Goal: Transaction & Acquisition: Purchase product/service

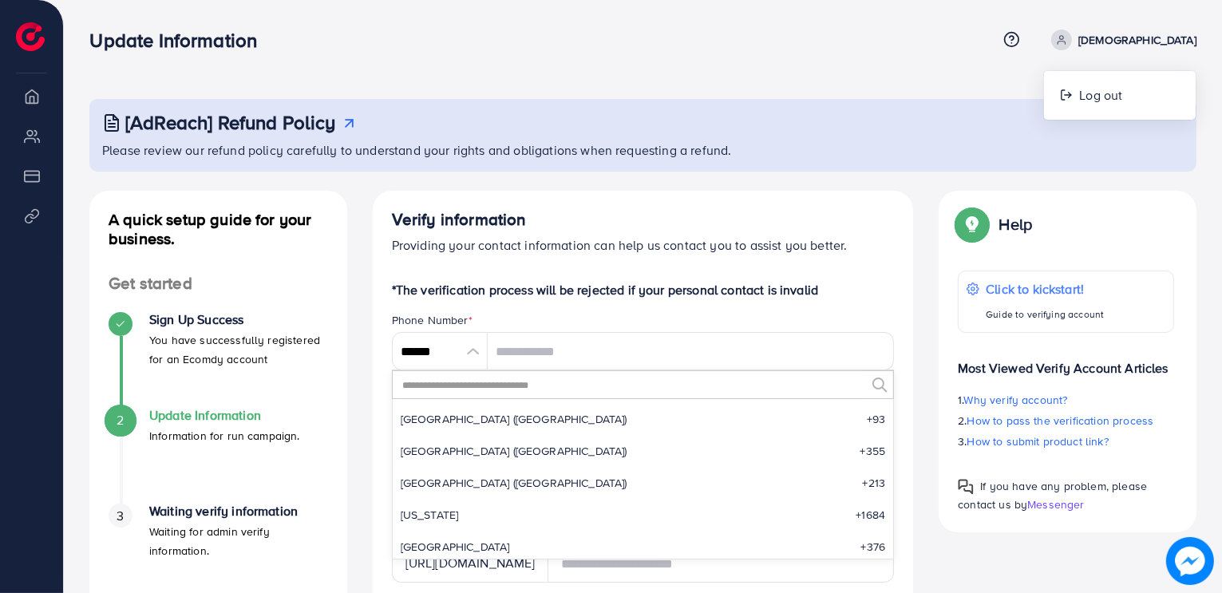
scroll to position [7408, 0]
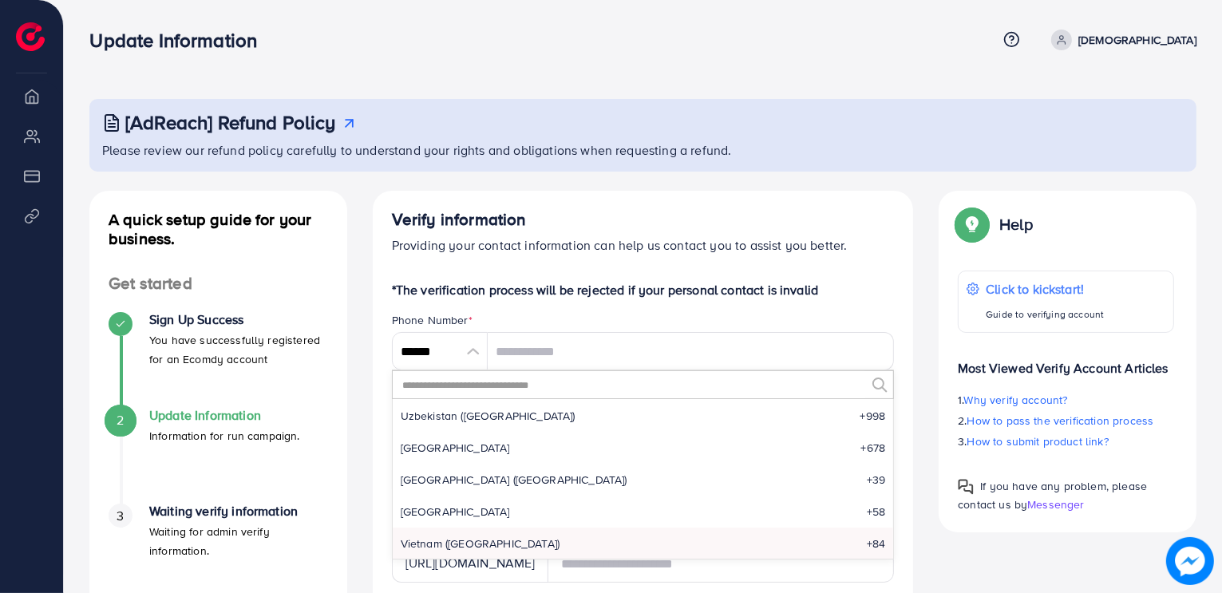
click at [476, 385] on input "text" at bounding box center [633, 384] width 465 height 27
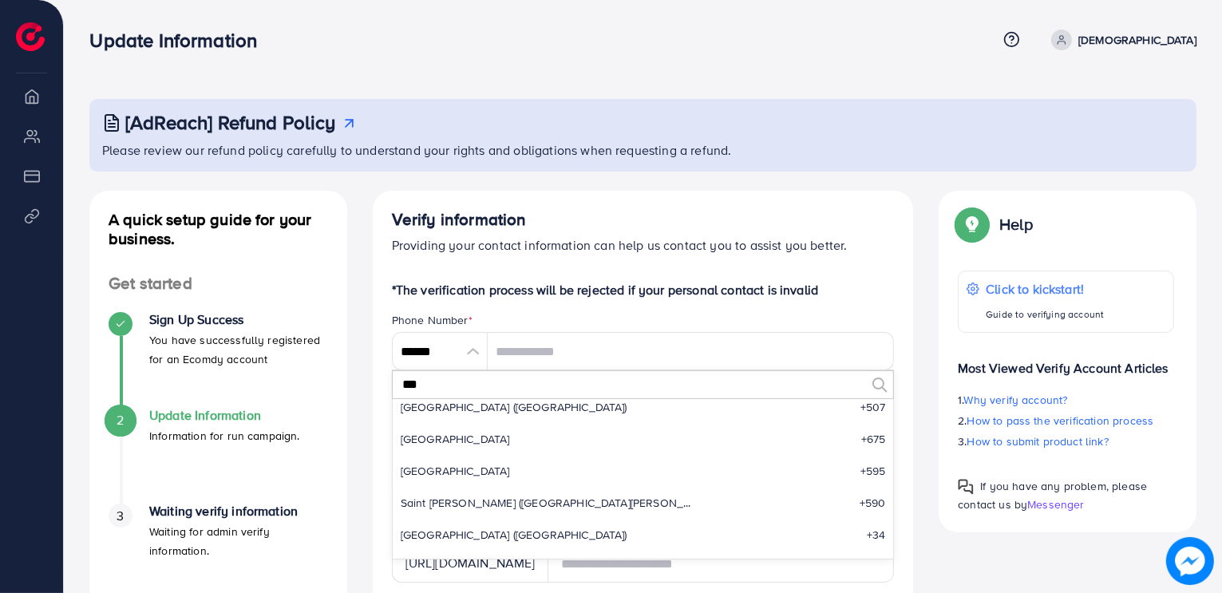
scroll to position [0, 0]
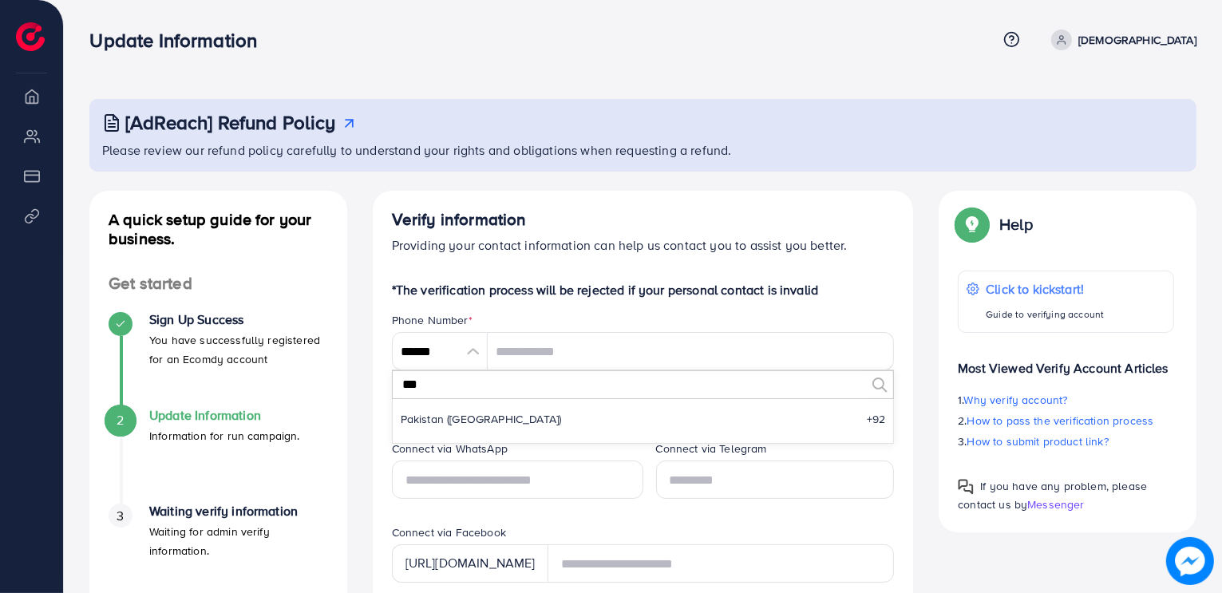
type input "***"
click at [491, 436] on ul "search no result Pakistan (‫پاکستان‬‎) +92" at bounding box center [643, 421] width 501 height 44
click at [508, 409] on li "Pakistan (‫پاکستان‬‎) +92" at bounding box center [643, 419] width 501 height 32
type input "******"
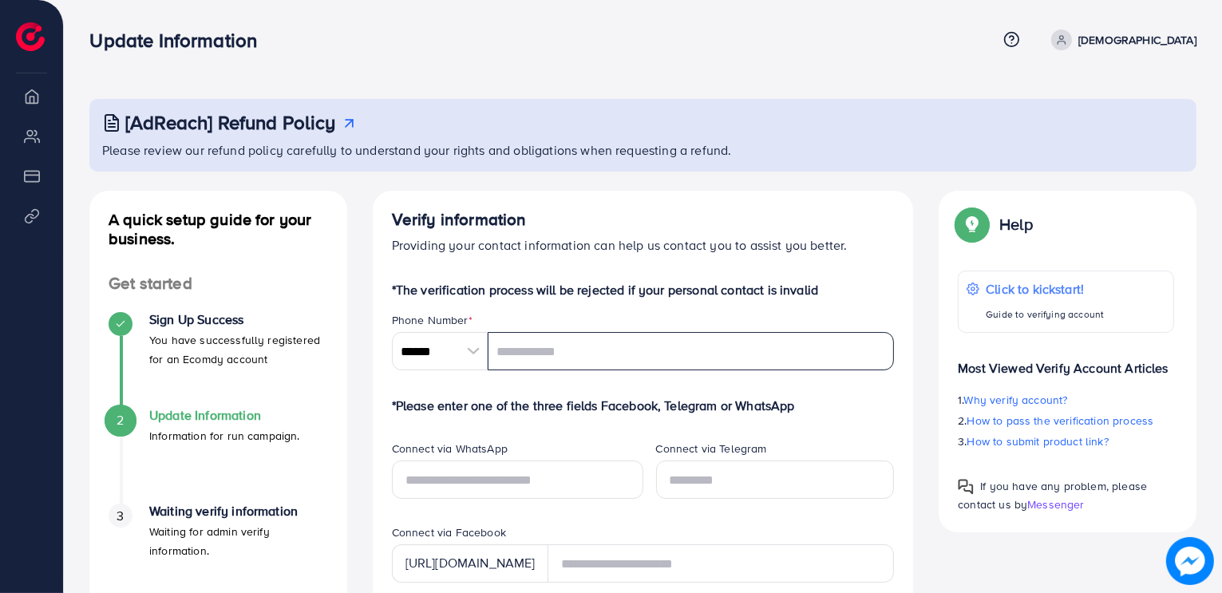
click at [551, 361] on input "tel" at bounding box center [691, 351] width 407 height 38
paste input "**********"
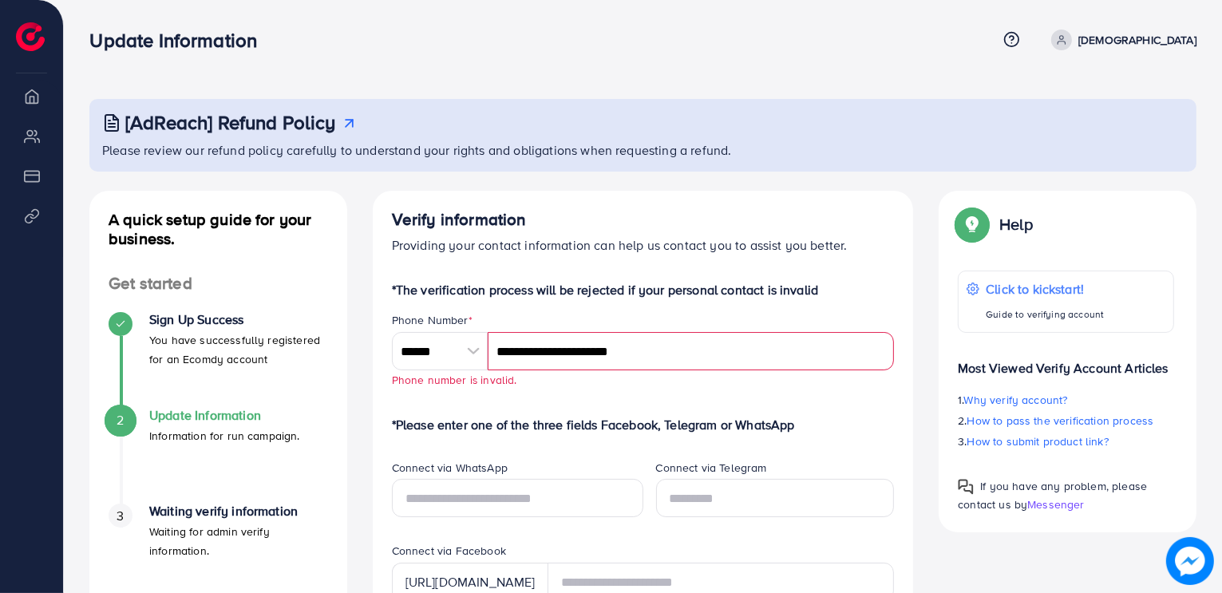
type input "**********"
paste input "**********"
click at [575, 357] on input "**********" at bounding box center [691, 351] width 407 height 38
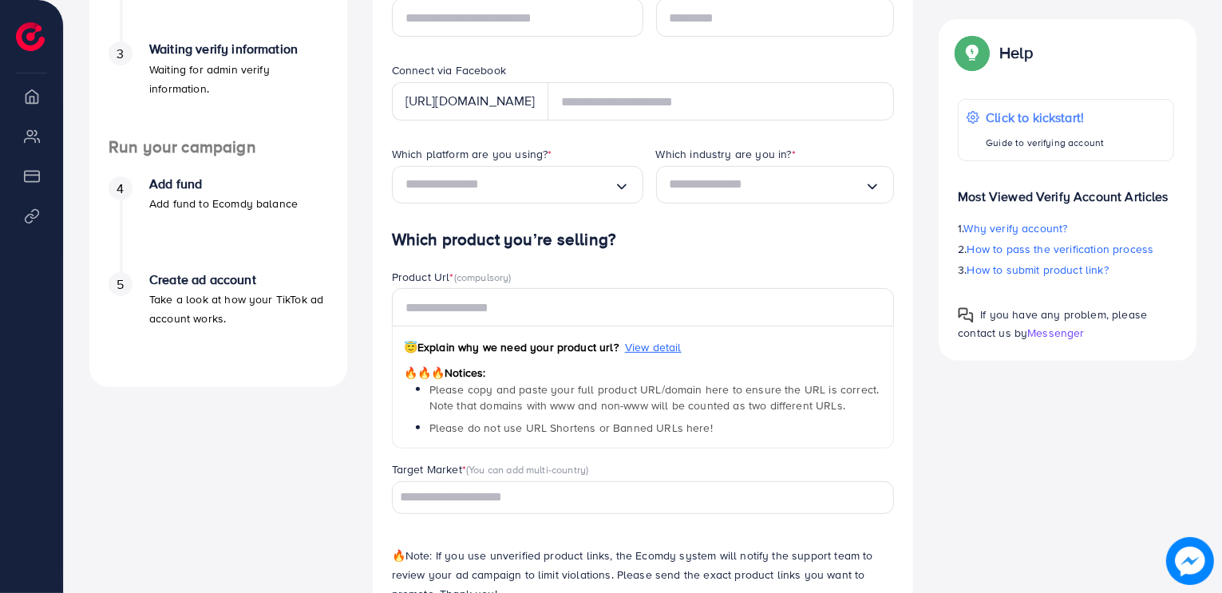
scroll to position [488, 0]
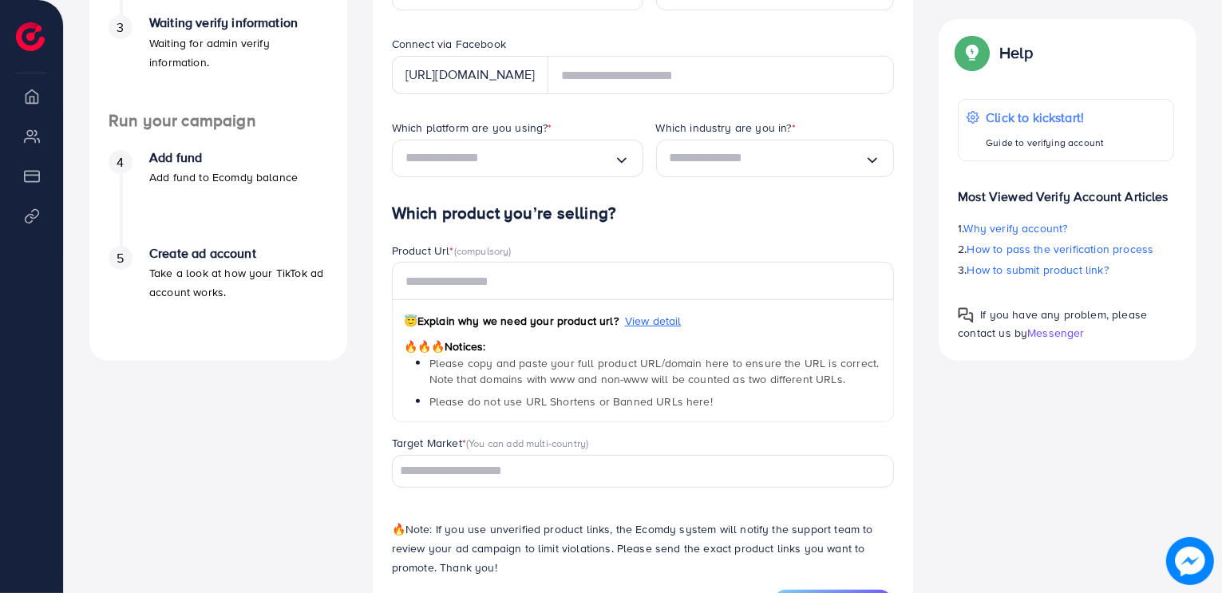
type input "**********"
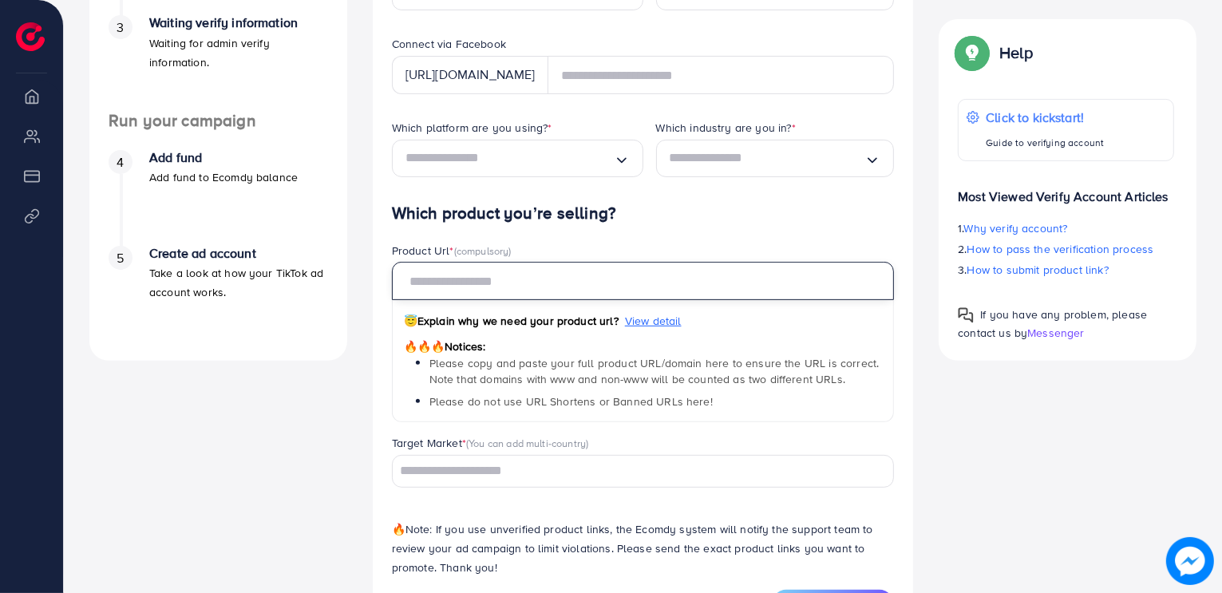
click at [579, 290] on input "text" at bounding box center [643, 281] width 503 height 38
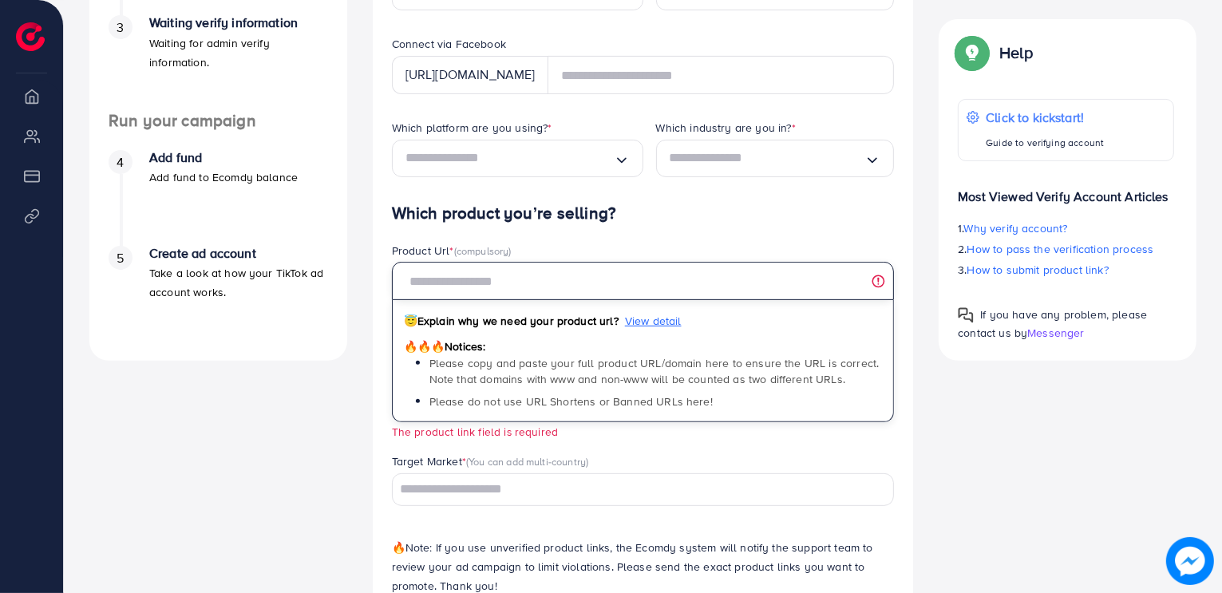
paste input "**********"
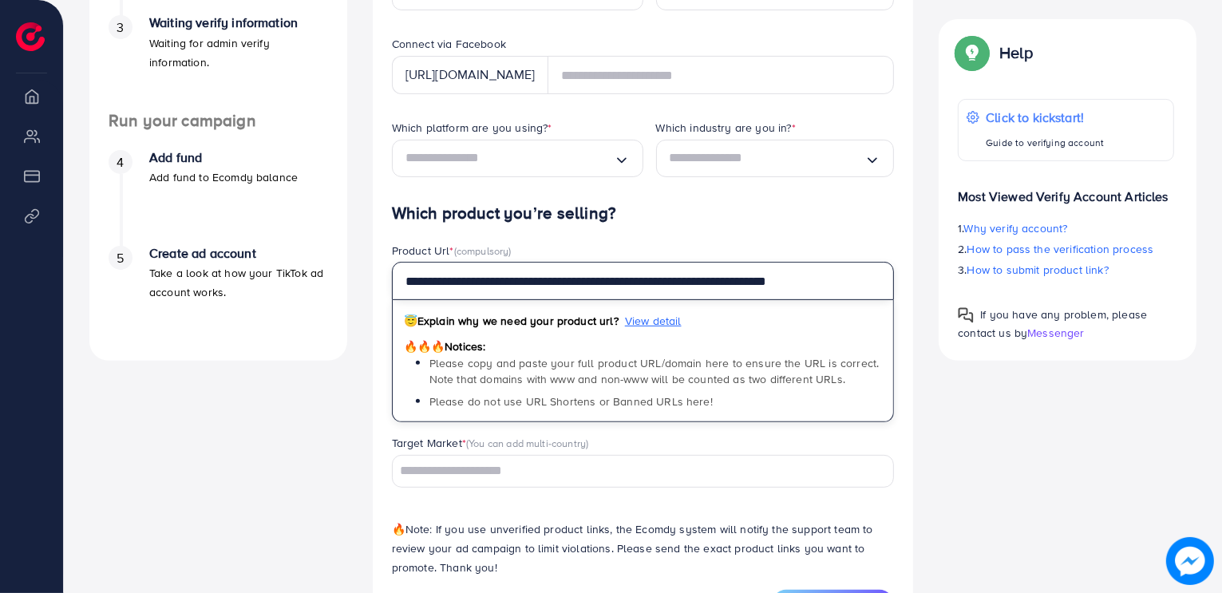
type input "**********"
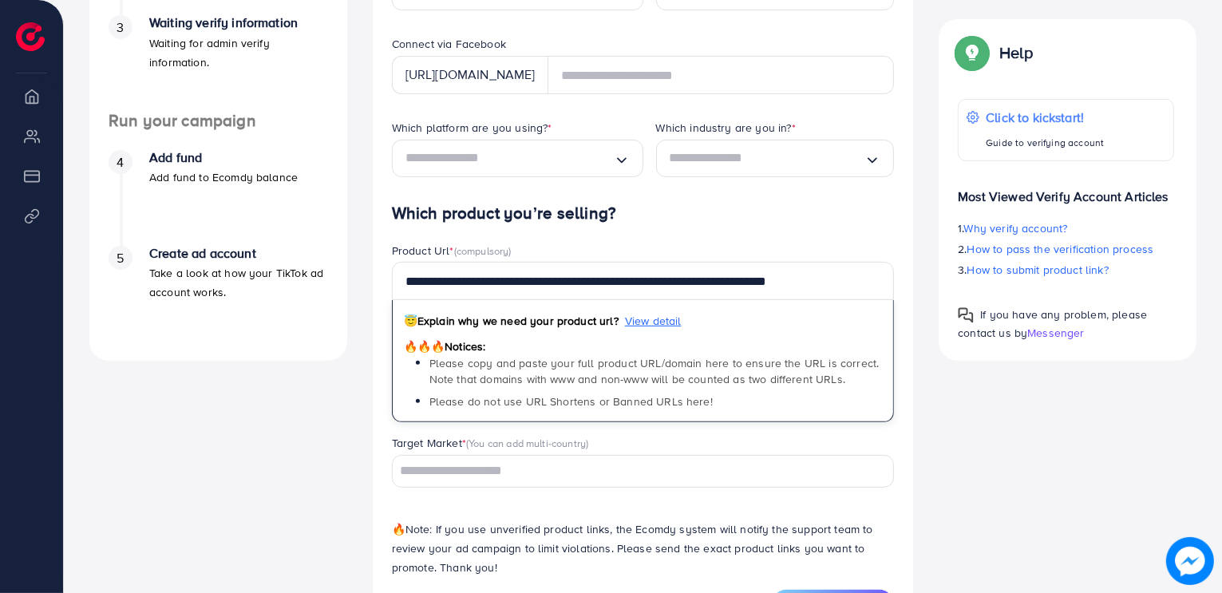
click at [500, 472] on input "Search for option" at bounding box center [634, 471] width 480 height 25
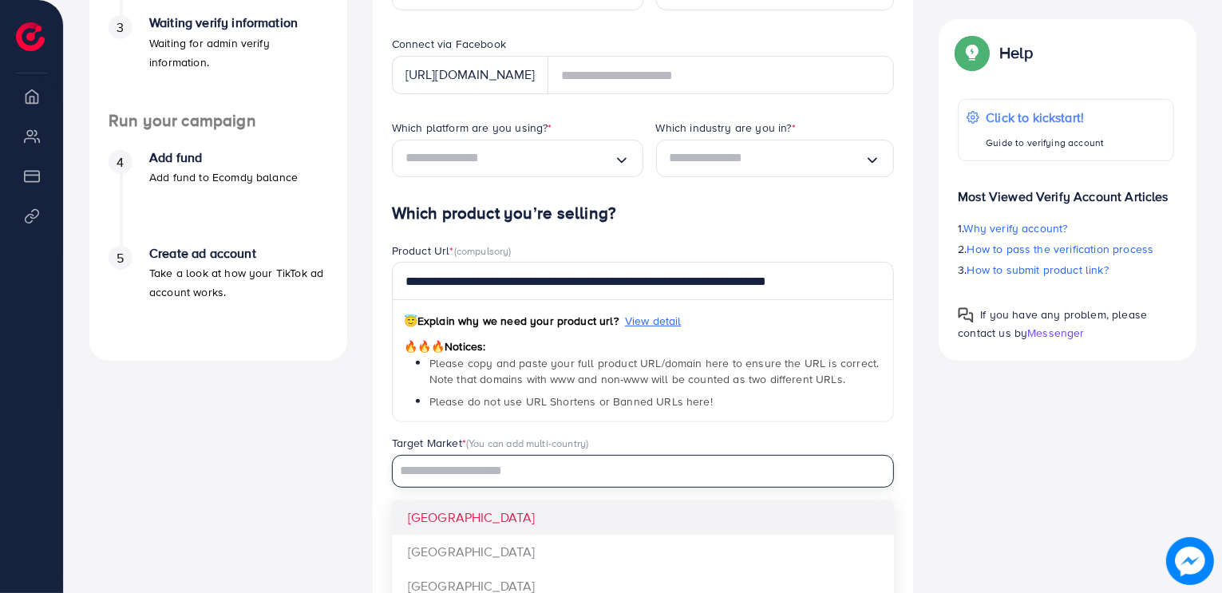
type input "********"
type input "**********"
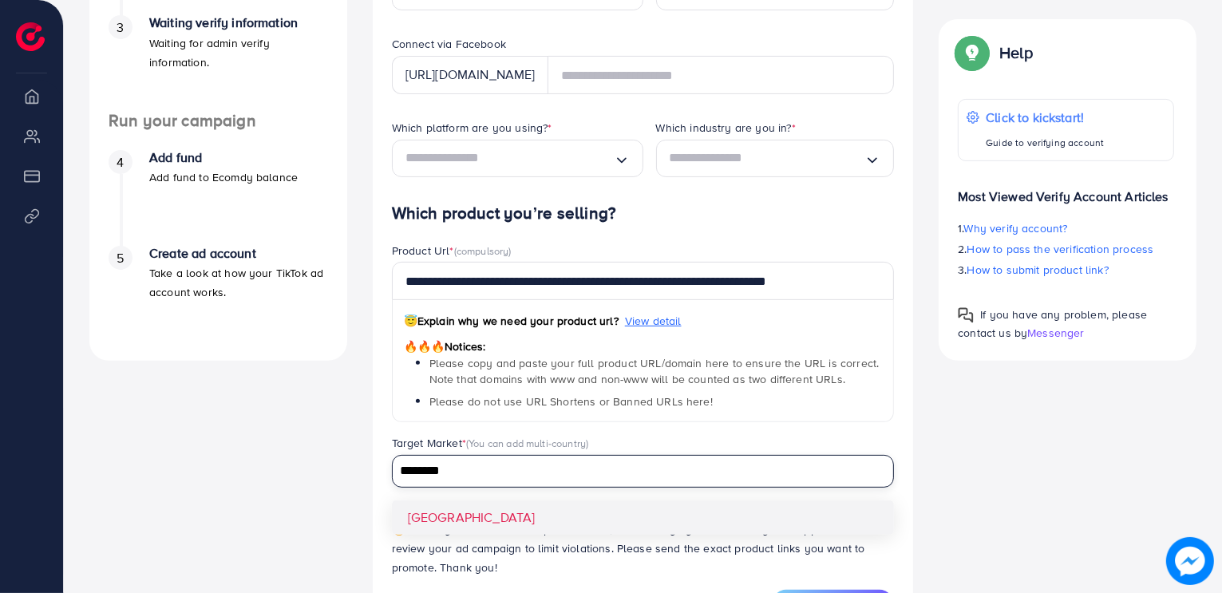
scroll to position [559, 0]
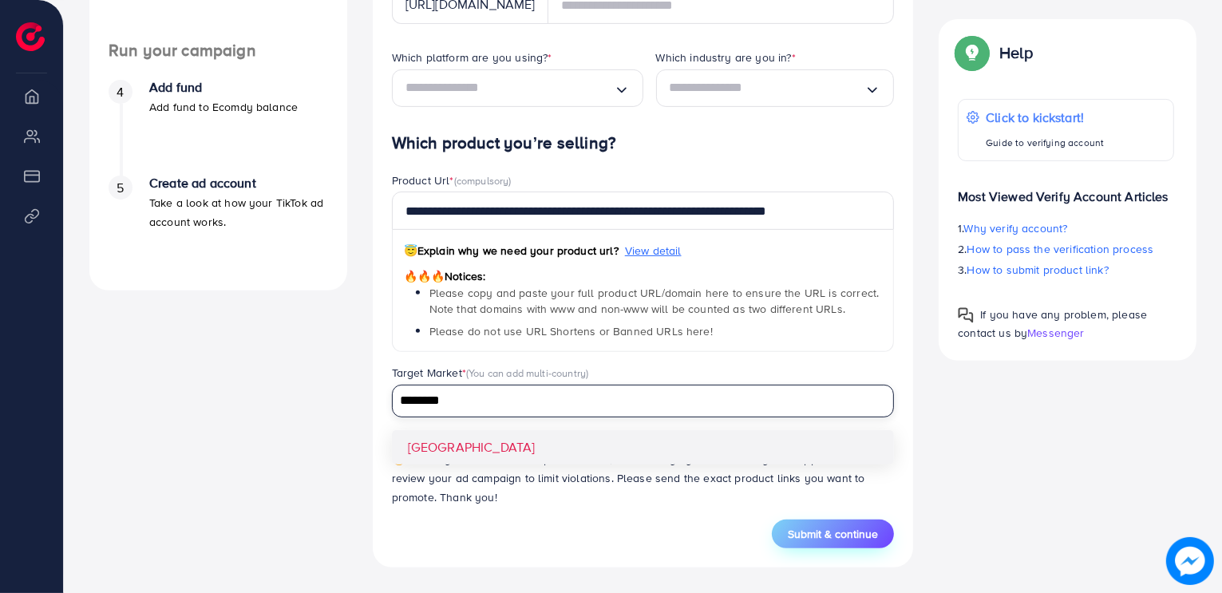
click at [816, 528] on span "Submit & continue" at bounding box center [833, 534] width 90 height 16
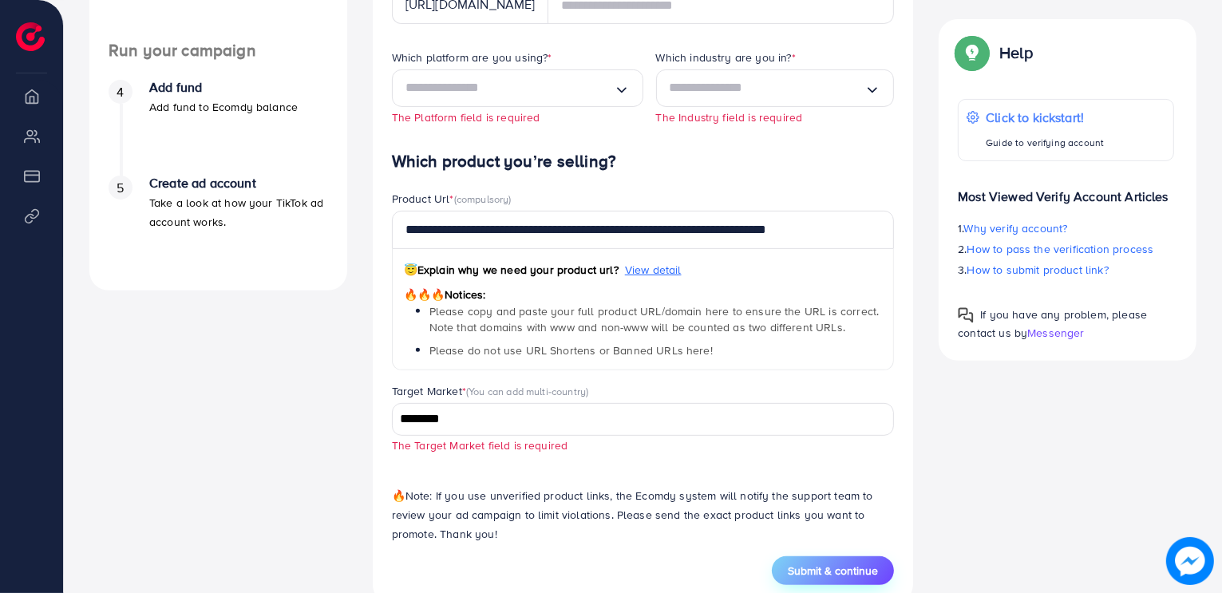
scroll to position [577, 0]
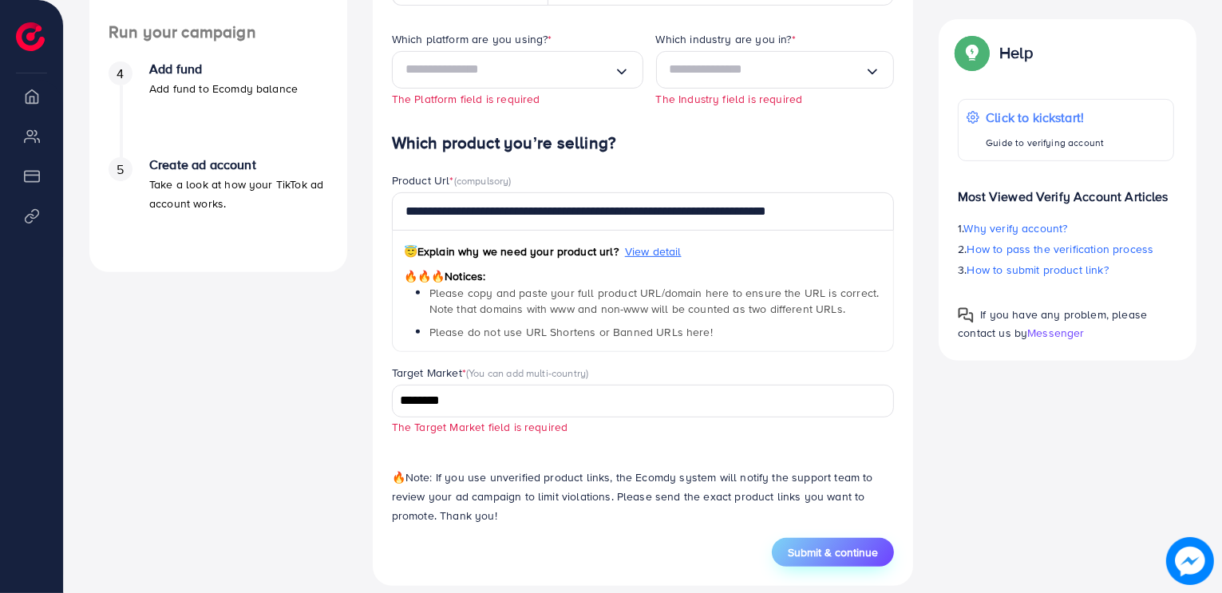
click at [816, 542] on button "Submit & continue" at bounding box center [833, 552] width 122 height 29
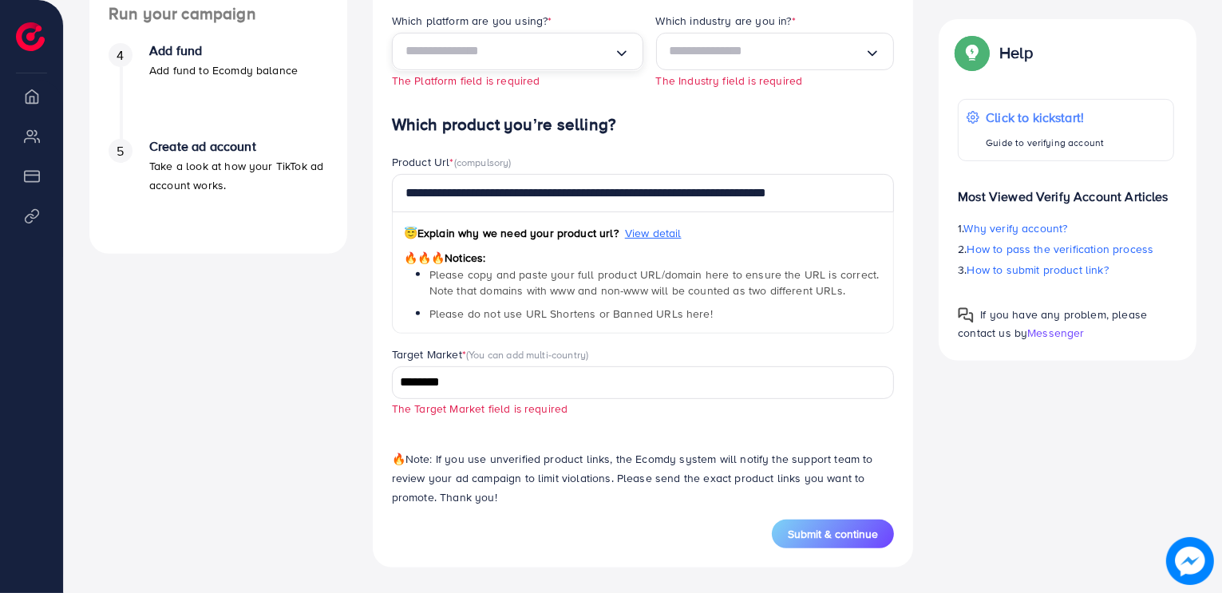
click at [507, 36] on div "Loading..." at bounding box center [517, 52] width 251 height 38
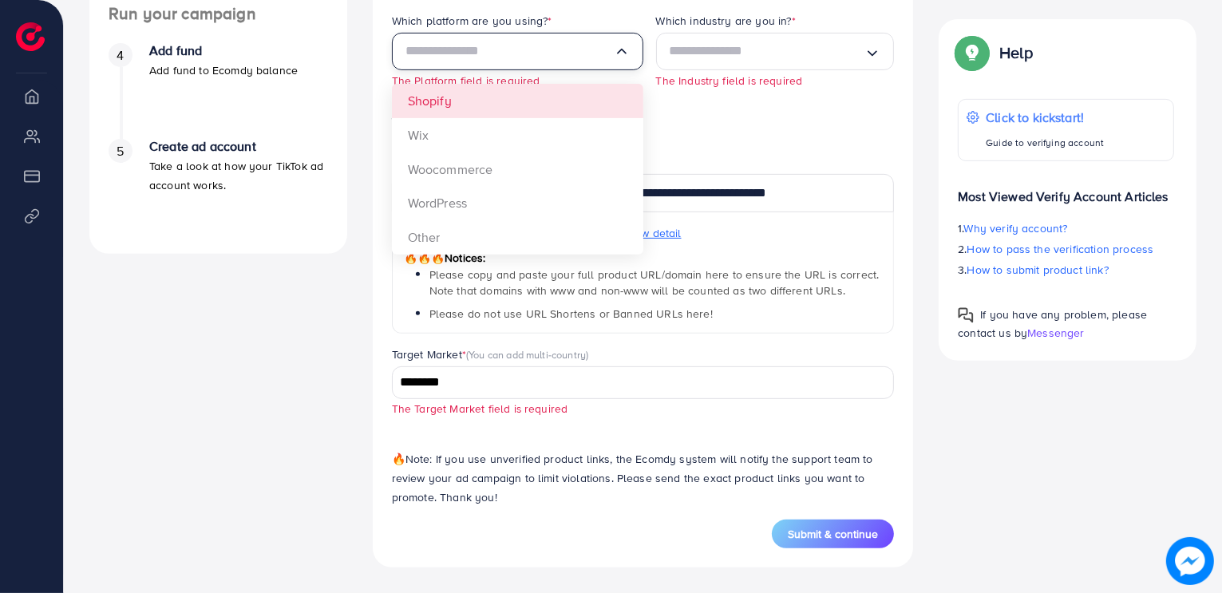
click at [492, 98] on div "Which platform are you using? * Loading... Shopify Wix Woocommerce WordPress Ot…" at bounding box center [511, 64] width 264 height 102
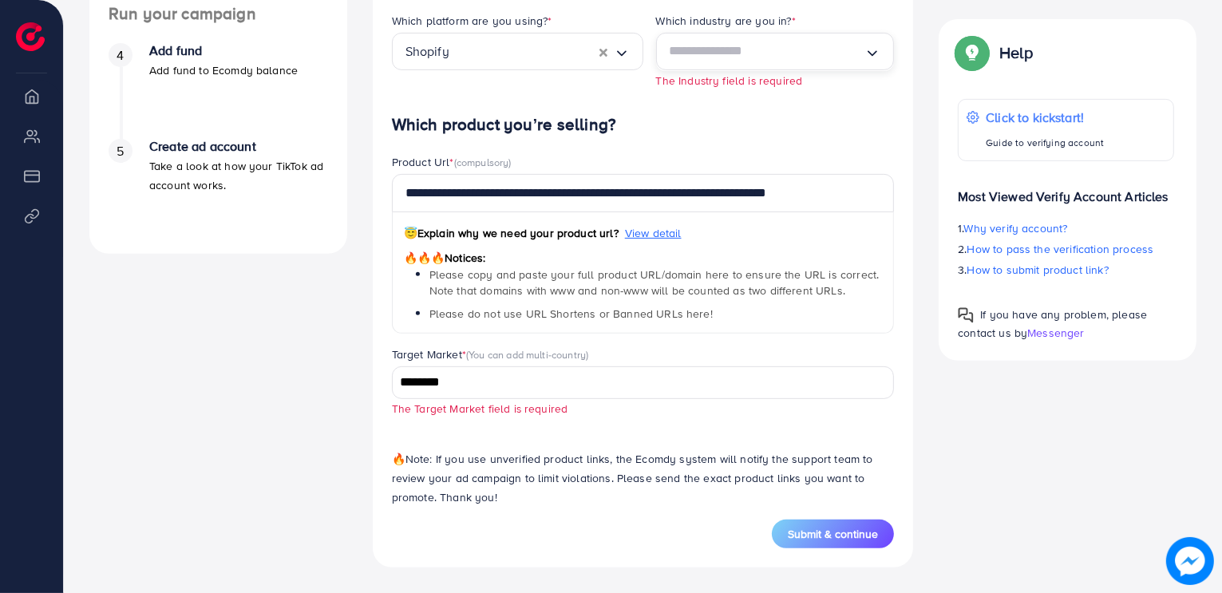
click at [744, 53] on input "Search for option" at bounding box center [768, 51] width 196 height 25
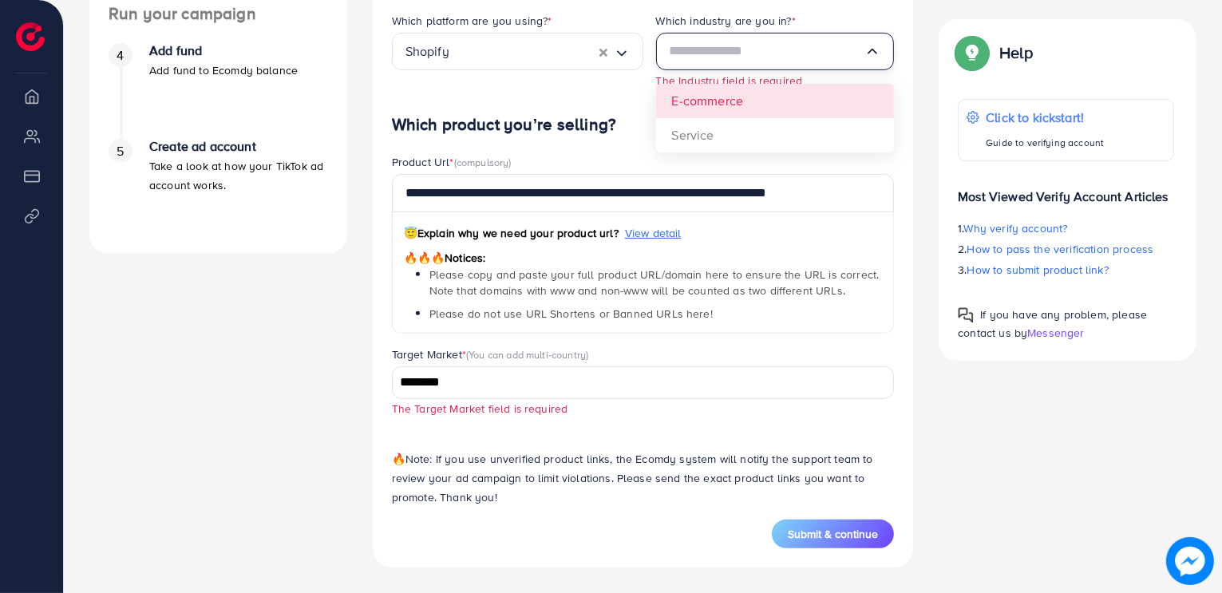
click at [721, 104] on div "Which platform are you using? * Shopify Loading... Which industry are you in? *…" at bounding box center [643, 64] width 528 height 102
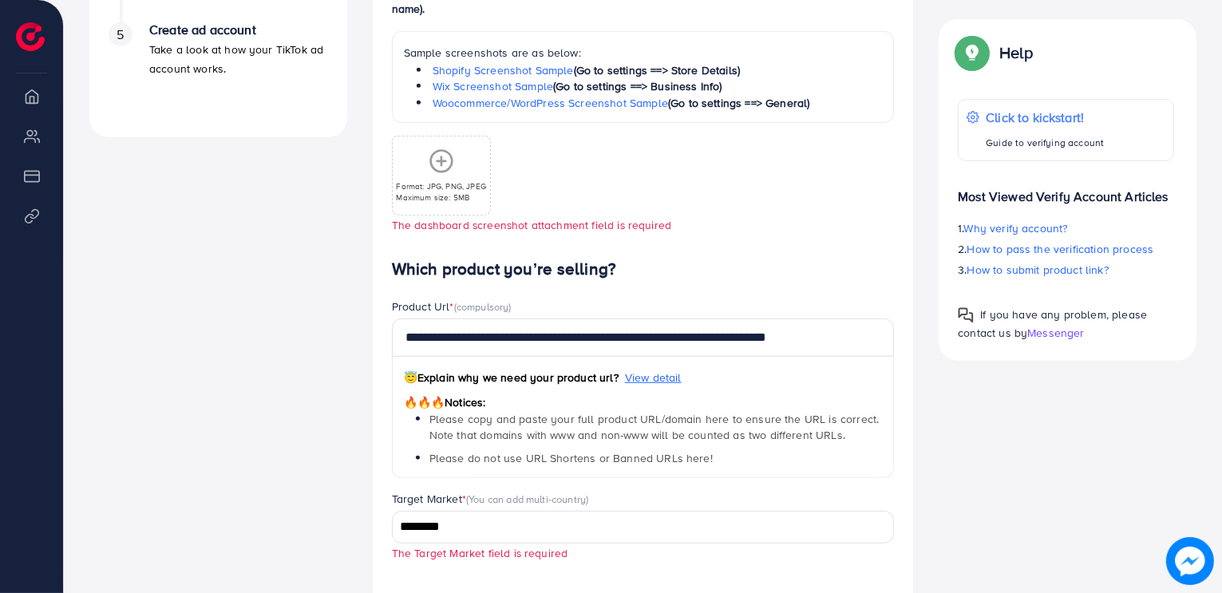
scroll to position [713, 0]
click at [423, 169] on div "Format: JPG, PNG, JPEG Maximum size: 5MB" at bounding box center [441, 175] width 97 height 54
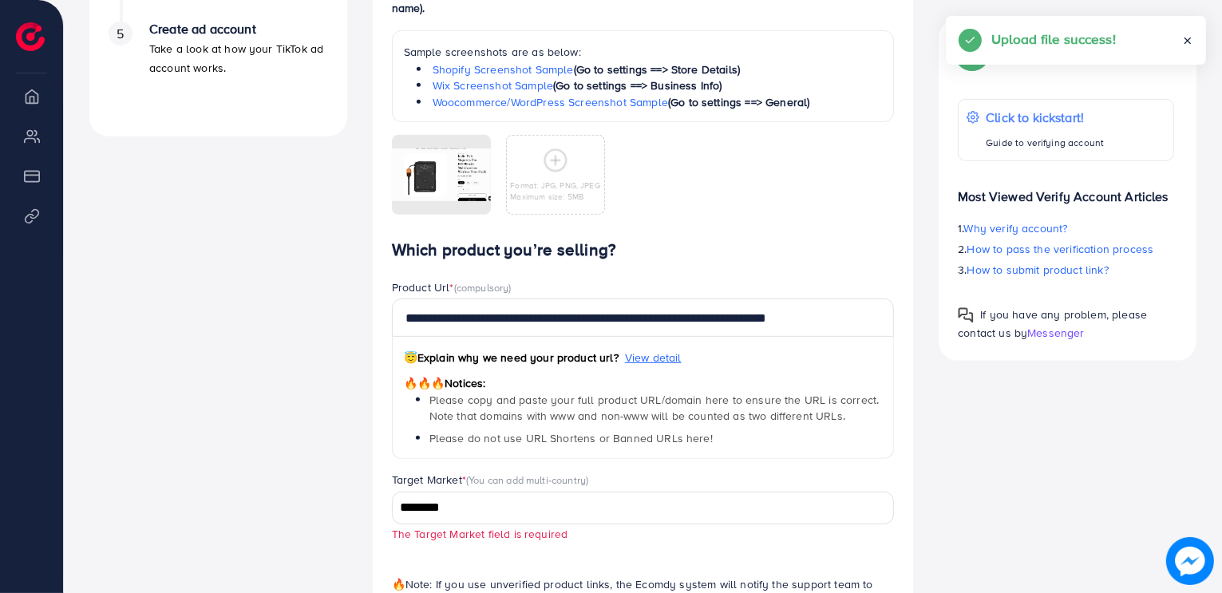
scroll to position [837, 0]
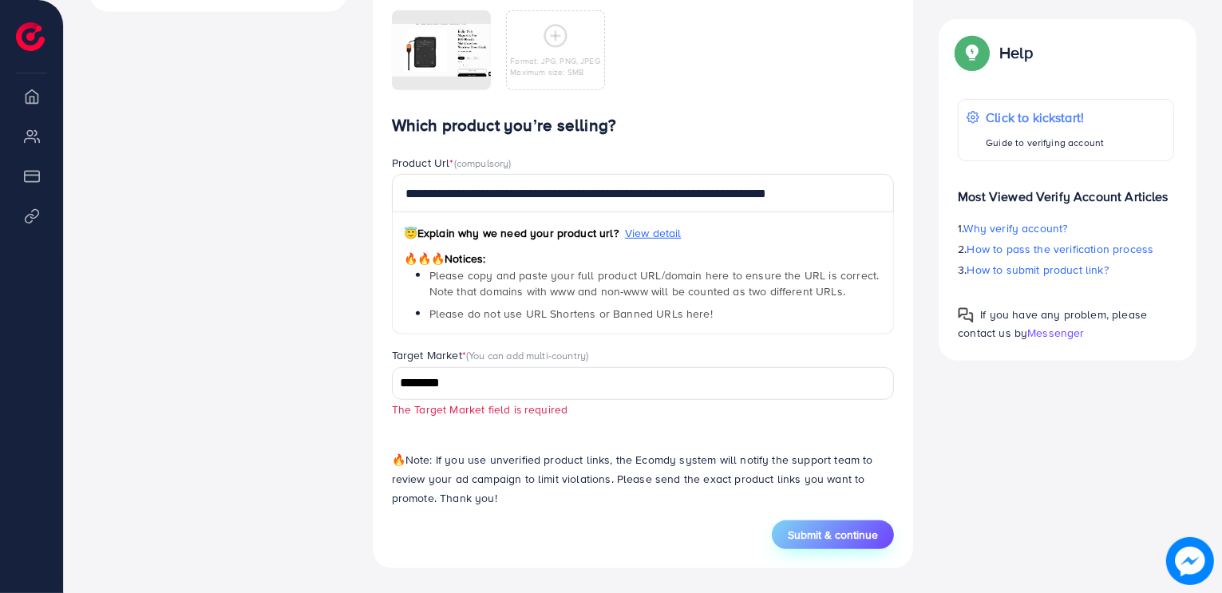
click at [862, 527] on span "Submit & continue" at bounding box center [833, 535] width 90 height 16
click at [604, 392] on input "********" at bounding box center [634, 383] width 480 height 25
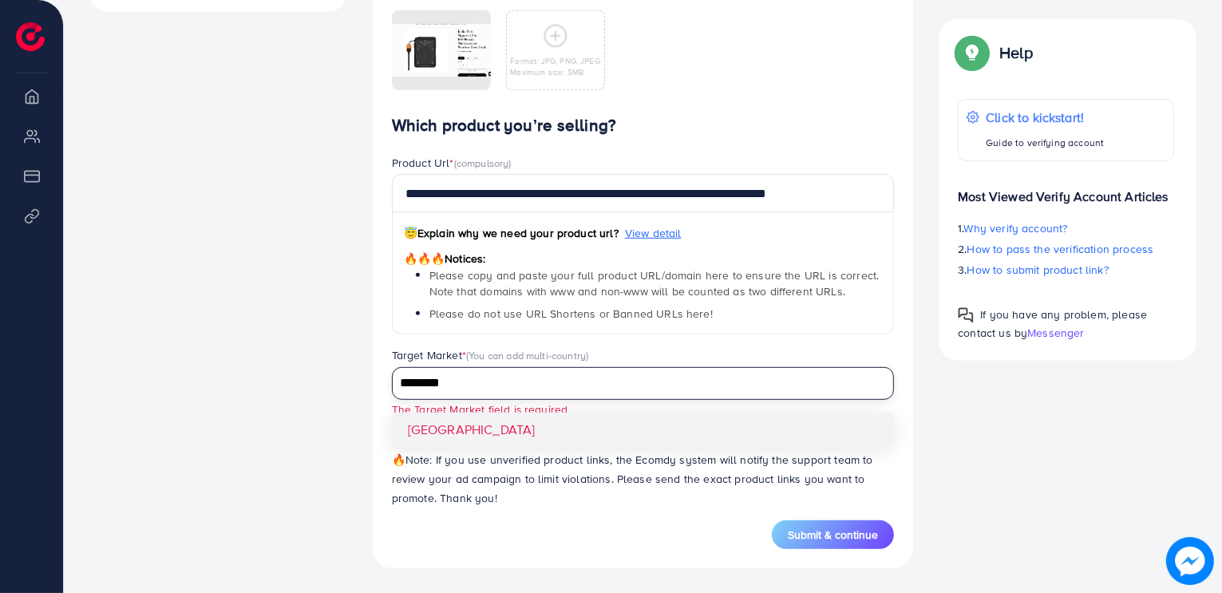
click at [514, 386] on input "********" at bounding box center [634, 383] width 480 height 25
type input "********"
click at [675, 400] on div "Loading... Pakistan" at bounding box center [643, 383] width 503 height 33
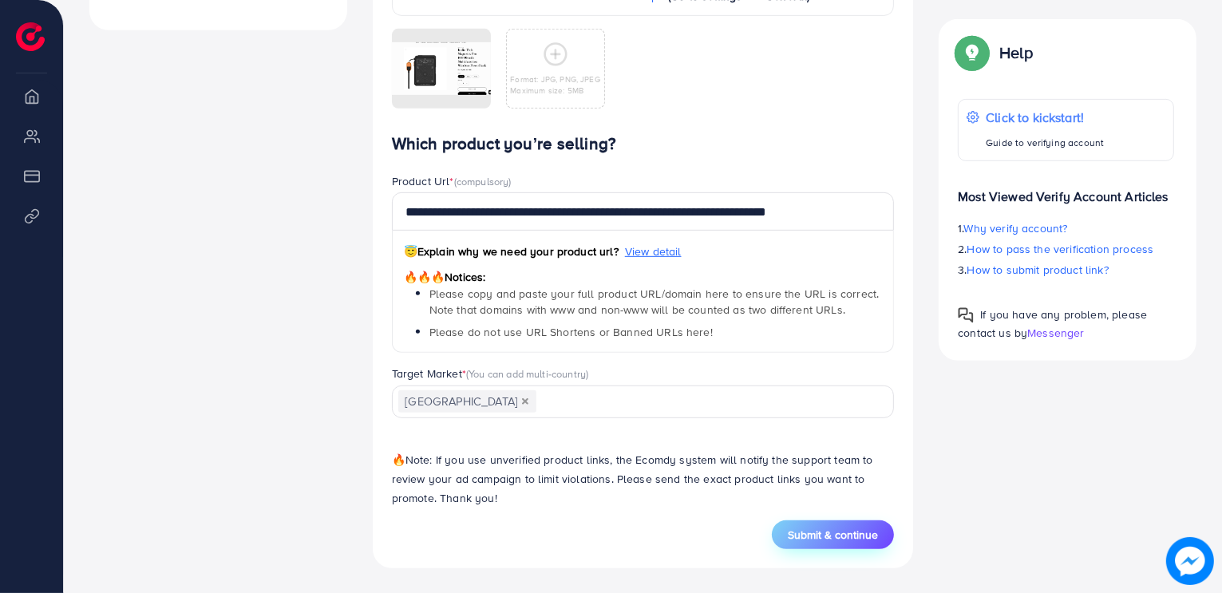
click at [809, 533] on span "Submit & continue" at bounding box center [833, 535] width 90 height 16
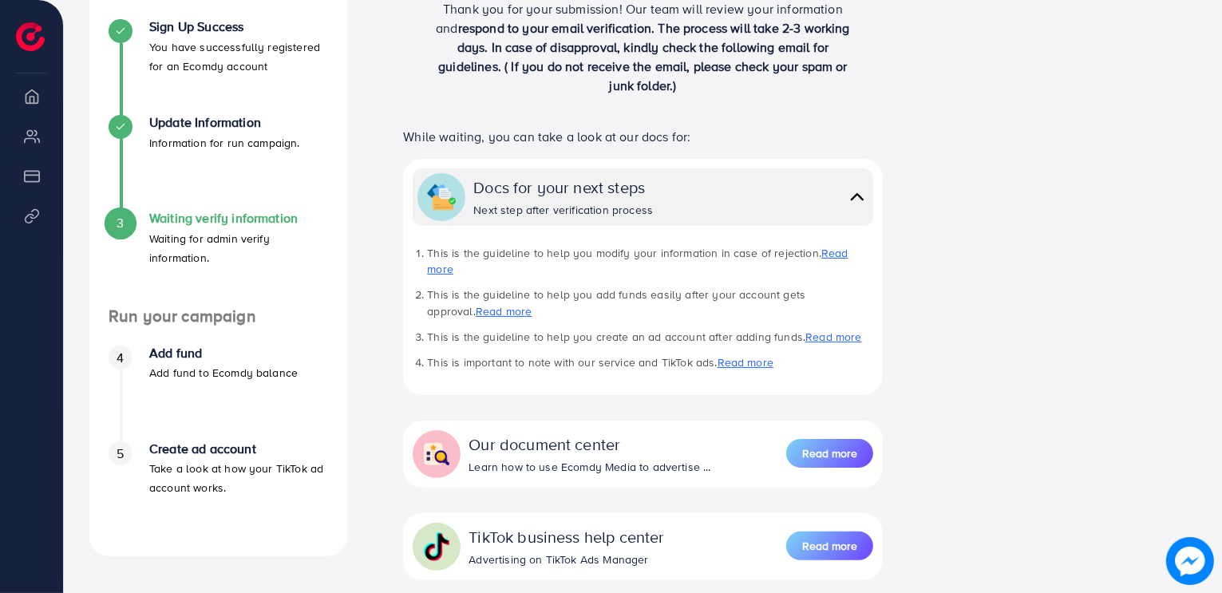
click at [843, 198] on div "Docs for your next steps Next step after verification process" at bounding box center [670, 197] width 394 height 42
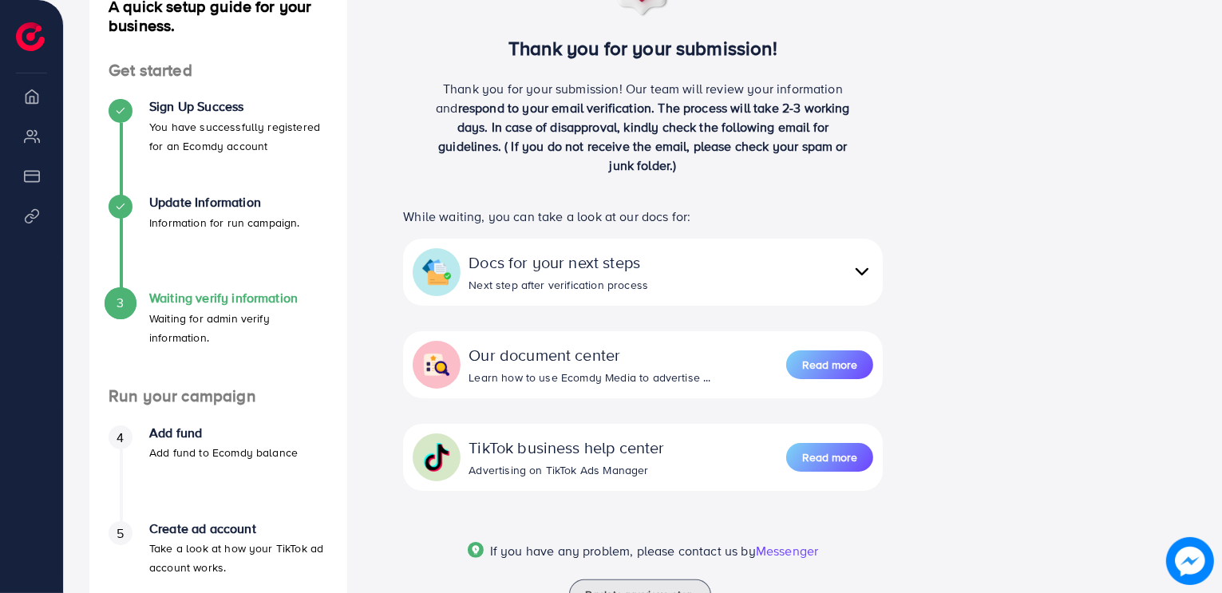
scroll to position [217, 0]
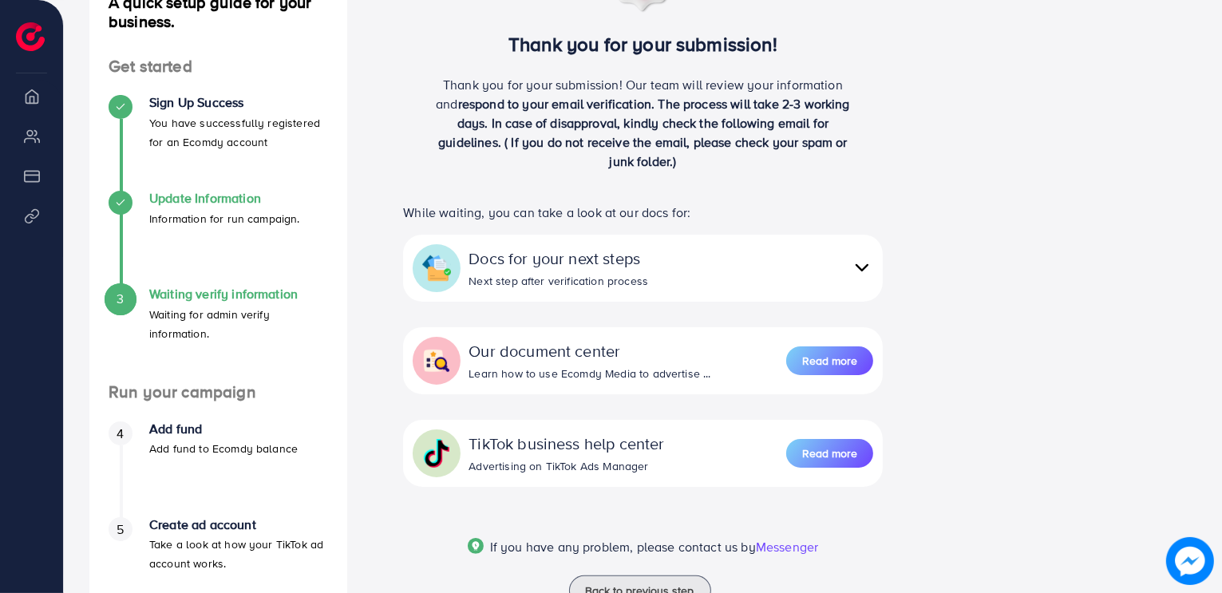
click at [117, 210] on div at bounding box center [121, 203] width 24 height 24
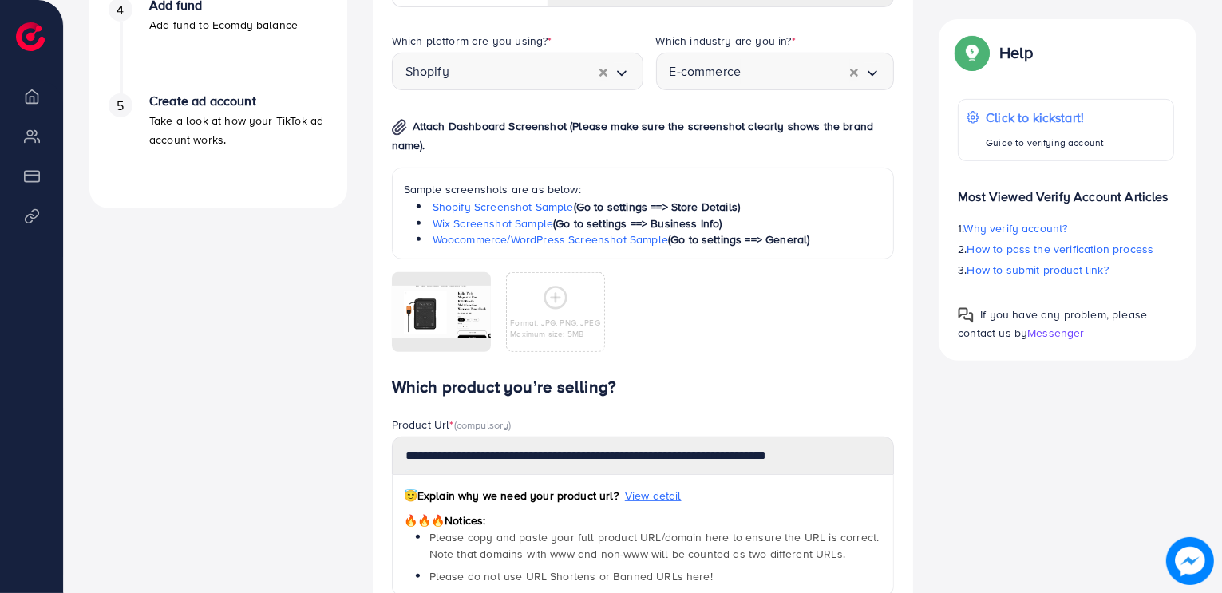
scroll to position [643, 0]
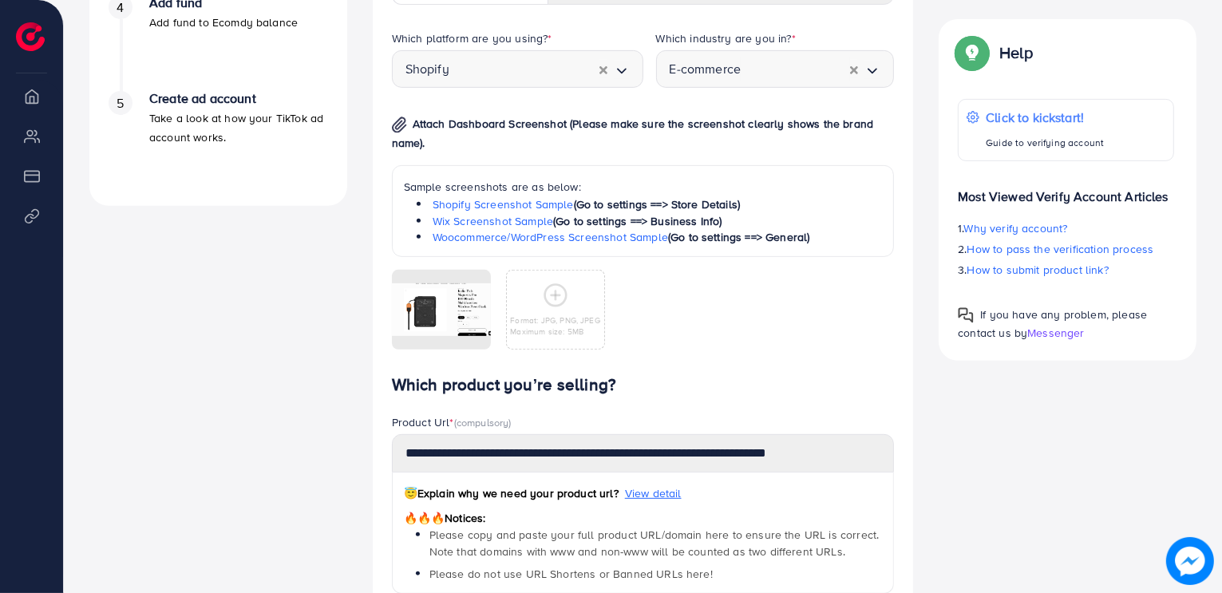
click at [564, 298] on circle at bounding box center [555, 296] width 22 height 22
click at [476, 298] on div at bounding box center [441, 310] width 99 height 80
click at [442, 303] on icon at bounding box center [441, 310] width 17 height 17
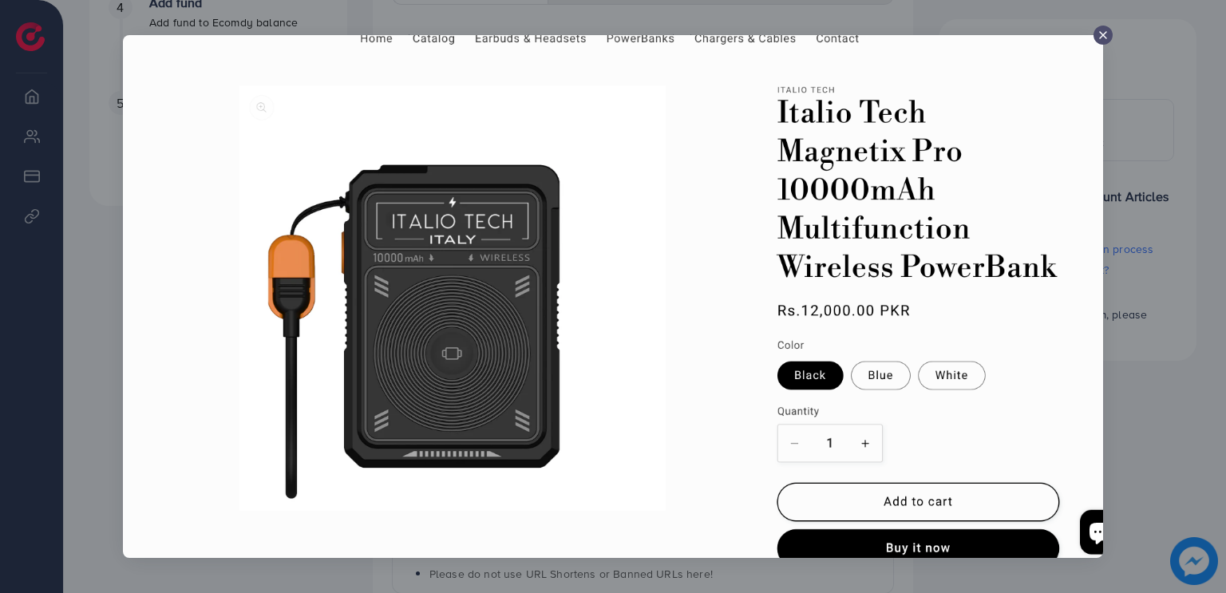
click at [1104, 32] on line at bounding box center [1103, 35] width 6 height 6
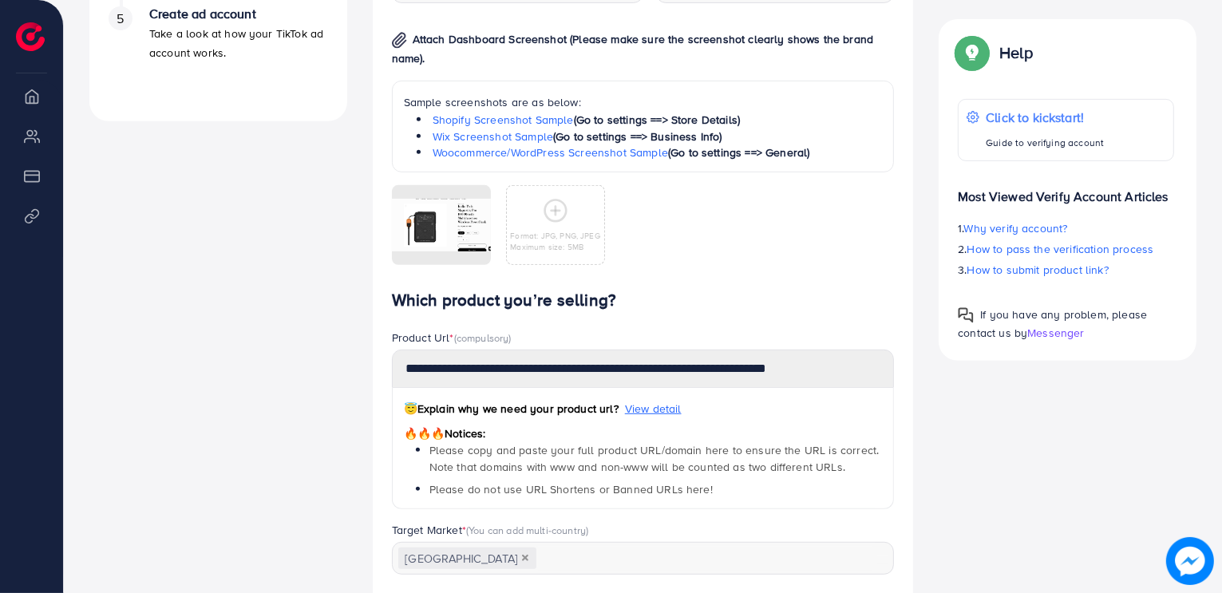
scroll to position [701, 0]
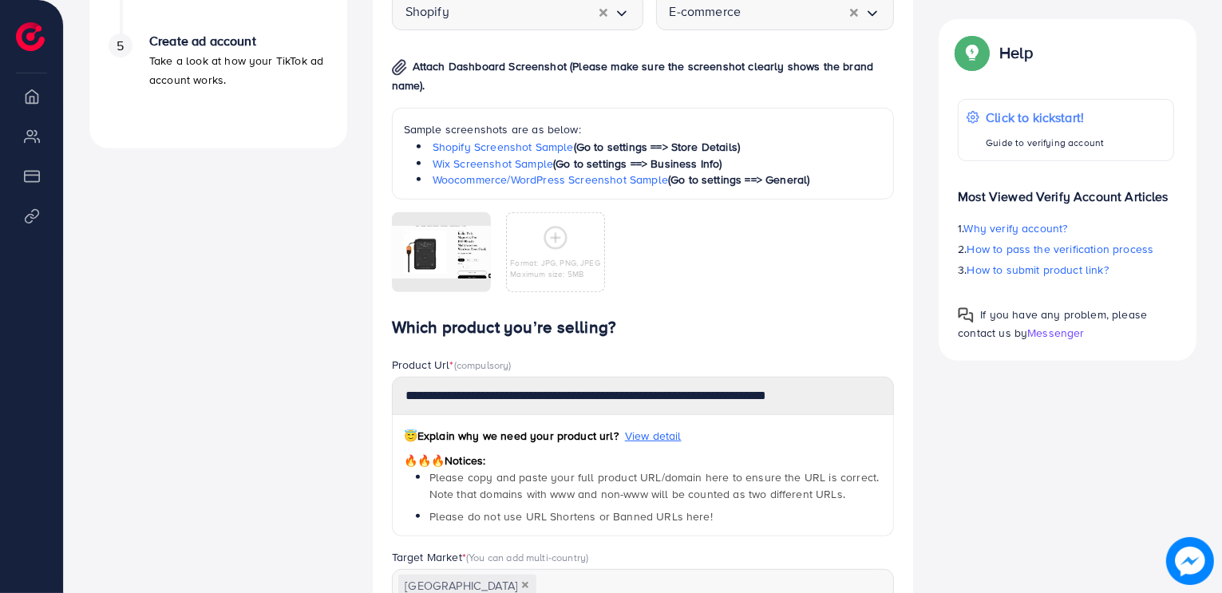
click at [552, 231] on icon at bounding box center [556, 238] width 26 height 26
drag, startPoint x: 435, startPoint y: 243, endPoint x: 321, endPoint y: 451, distance: 237.5
click at [321, 451] on div "A quick setup guide for your business. Get started Sign Up Success You have suc…" at bounding box center [643, 121] width 1132 height 1262
click at [576, 255] on div "Format: JPG, PNG, JPEG Maximum size: 5MB" at bounding box center [555, 252] width 97 height 54
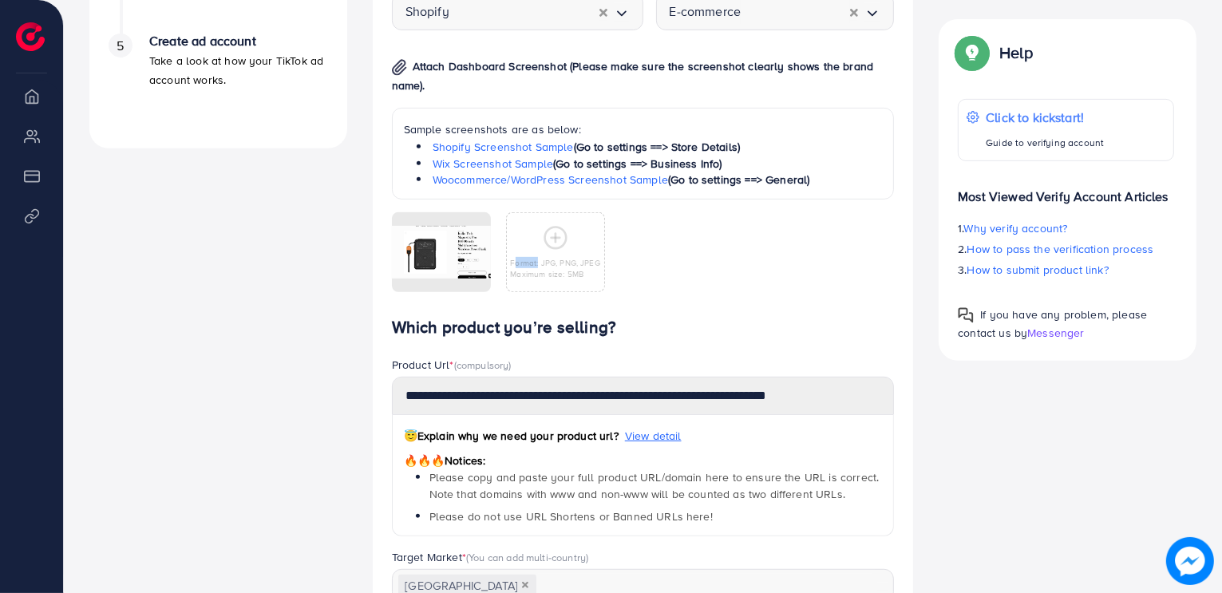
click at [576, 255] on div "Format: JPG, PNG, JPEG Maximum size: 5MB" at bounding box center [555, 252] width 97 height 54
click at [693, 237] on div "Format: JPG, PNG, JPEG Maximum size: 5MB" at bounding box center [643, 245] width 503 height 93
click at [414, 68] on span "Attach Dashboard Screenshot (Please make sure the screenshot clearly shows the …" at bounding box center [632, 75] width 481 height 35
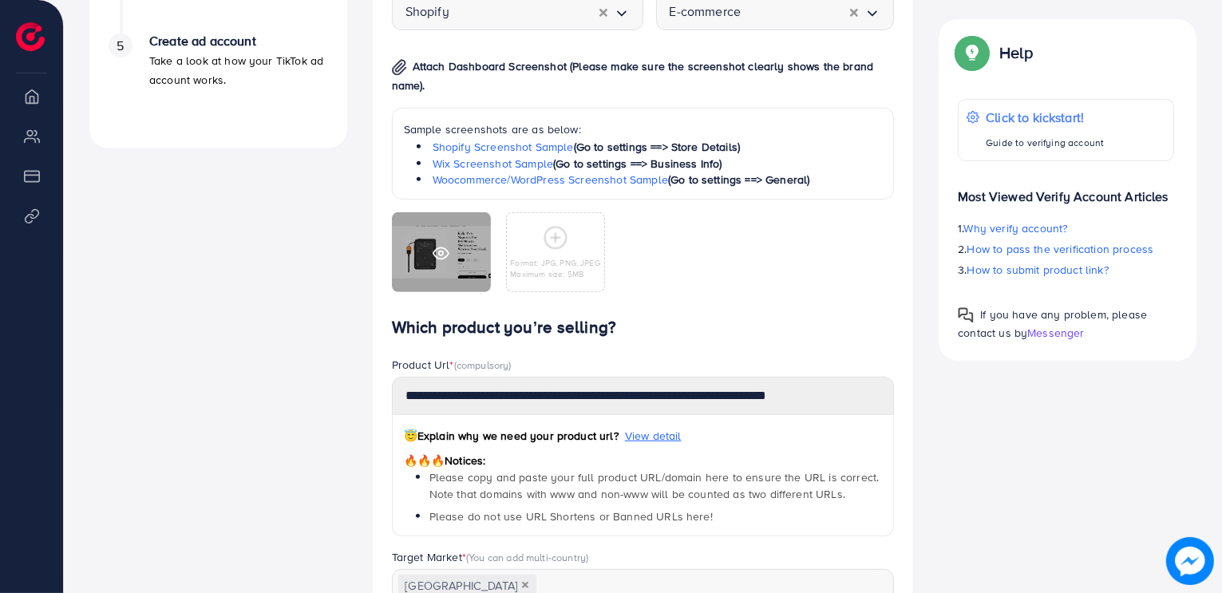
click at [440, 278] on div at bounding box center [441, 252] width 99 height 80
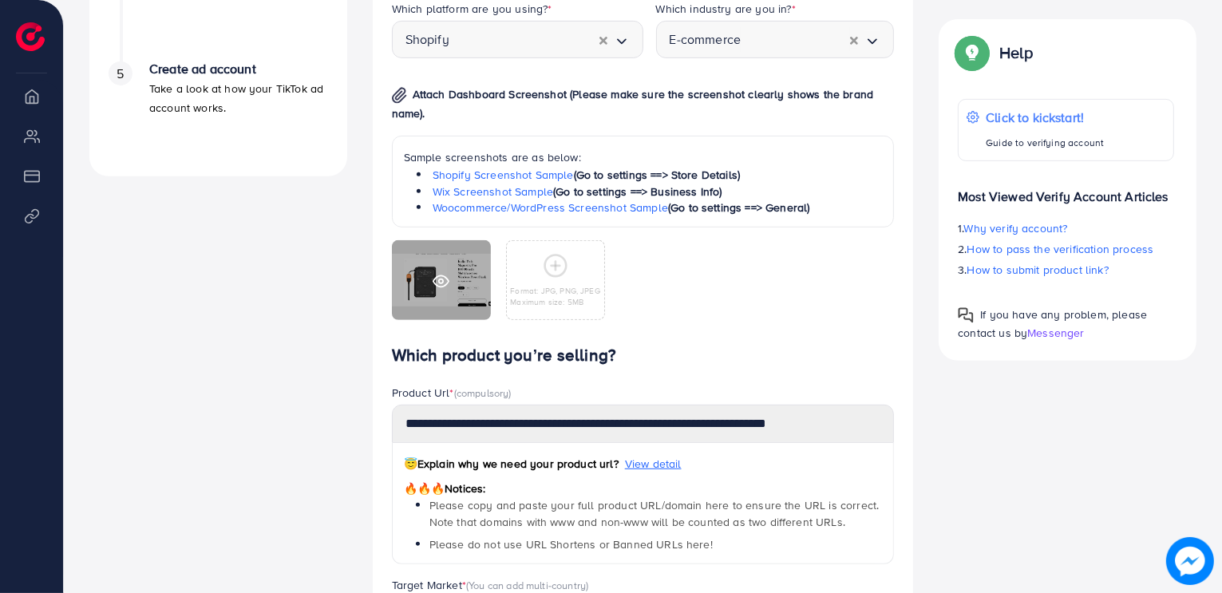
scroll to position [669, 0]
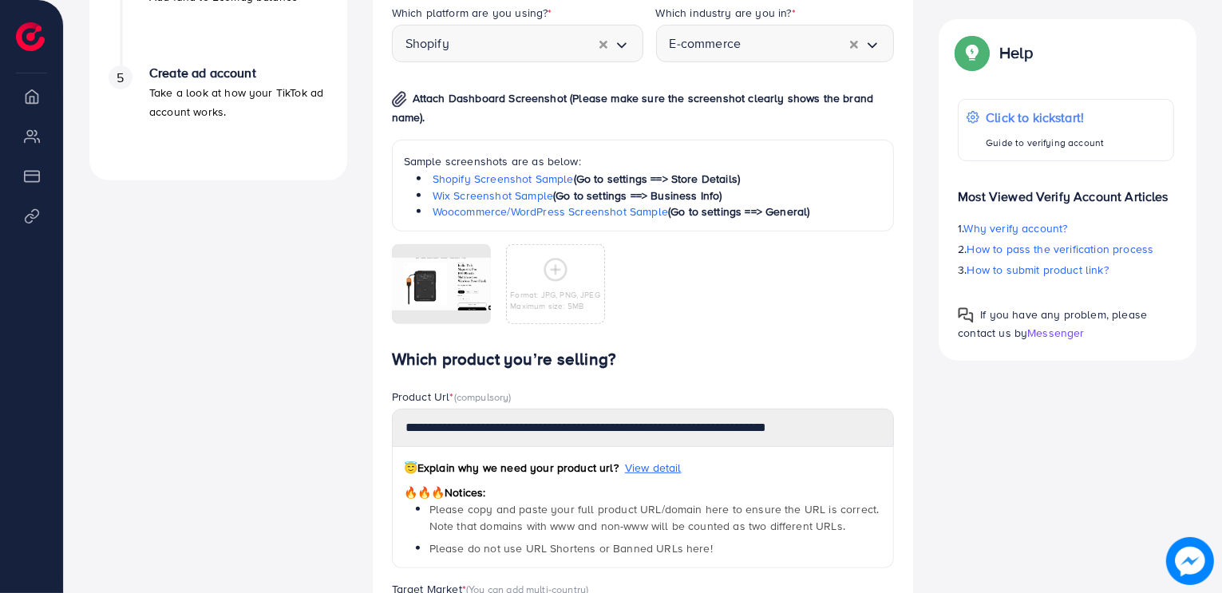
drag, startPoint x: 444, startPoint y: 280, endPoint x: 257, endPoint y: 425, distance: 236.1
click at [257, 425] on div "A quick setup guide for your business. Get started Sign Up Success You have suc…" at bounding box center [643, 153] width 1132 height 1262
click at [531, 283] on div "Format: JPG, PNG, JPEG Maximum size: 5MB" at bounding box center [555, 284] width 97 height 54
click at [588, 281] on div "Format: JPG, PNG, JPEG Maximum size: 5MB" at bounding box center [555, 284] width 97 height 54
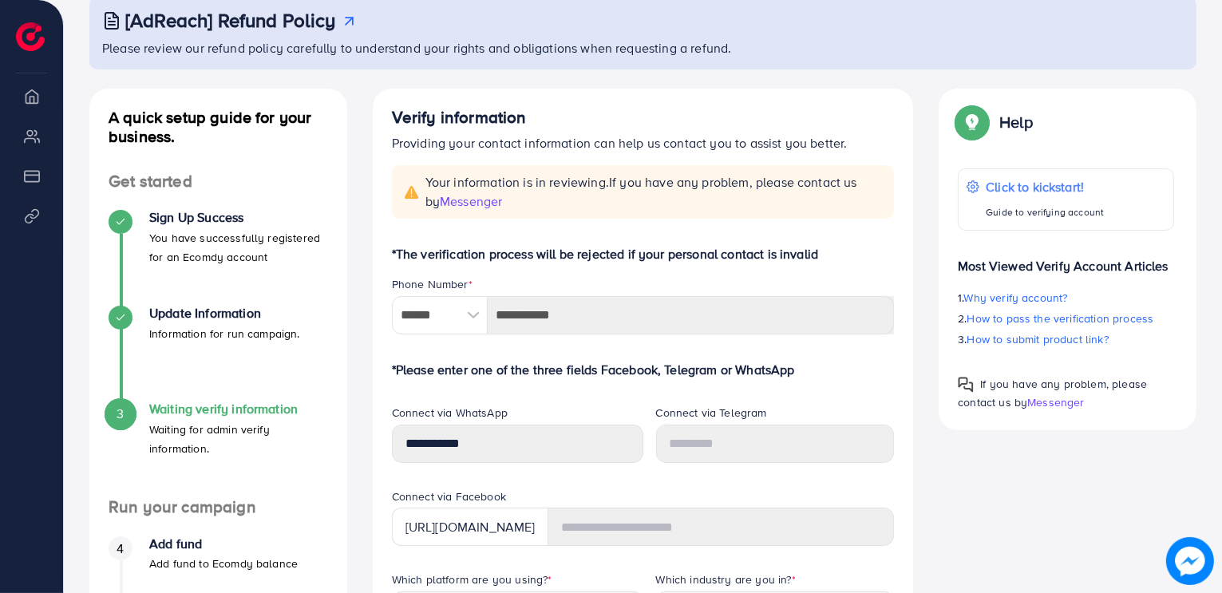
scroll to position [0, 0]
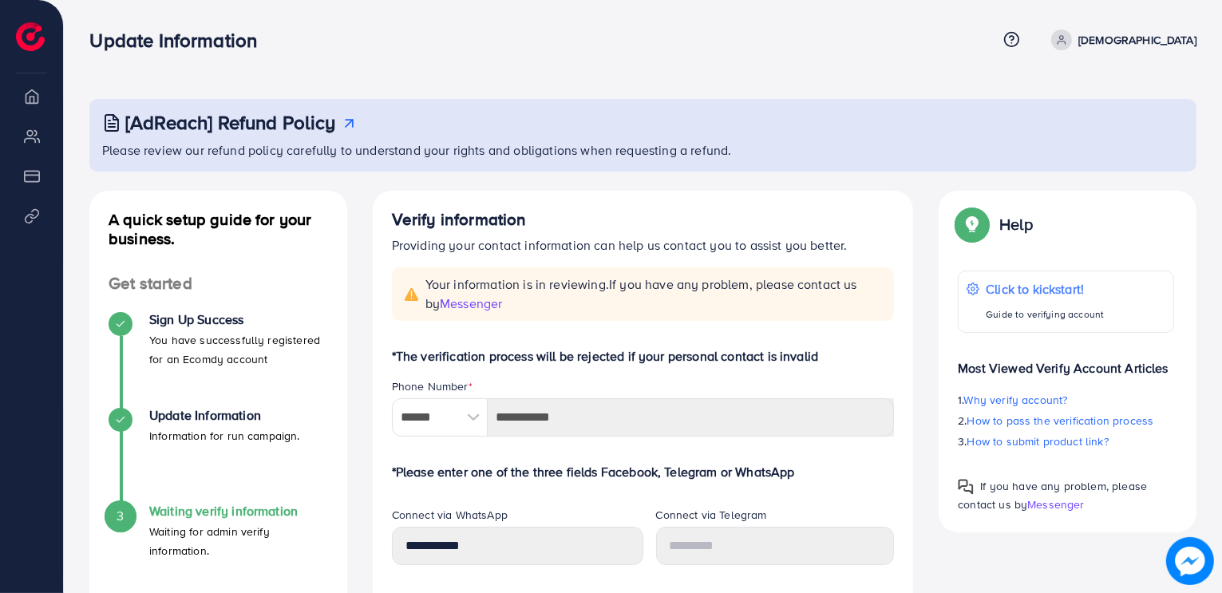
click at [334, 128] on h3 "[AdReach] Refund Policy" at bounding box center [230, 122] width 211 height 23
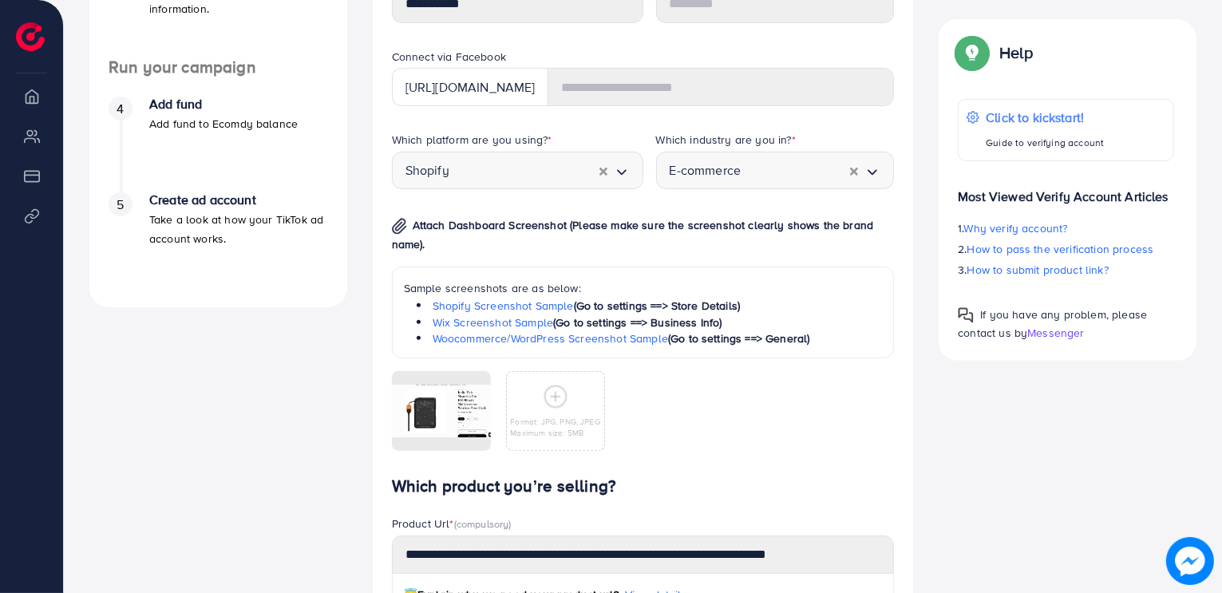
scroll to position [547, 0]
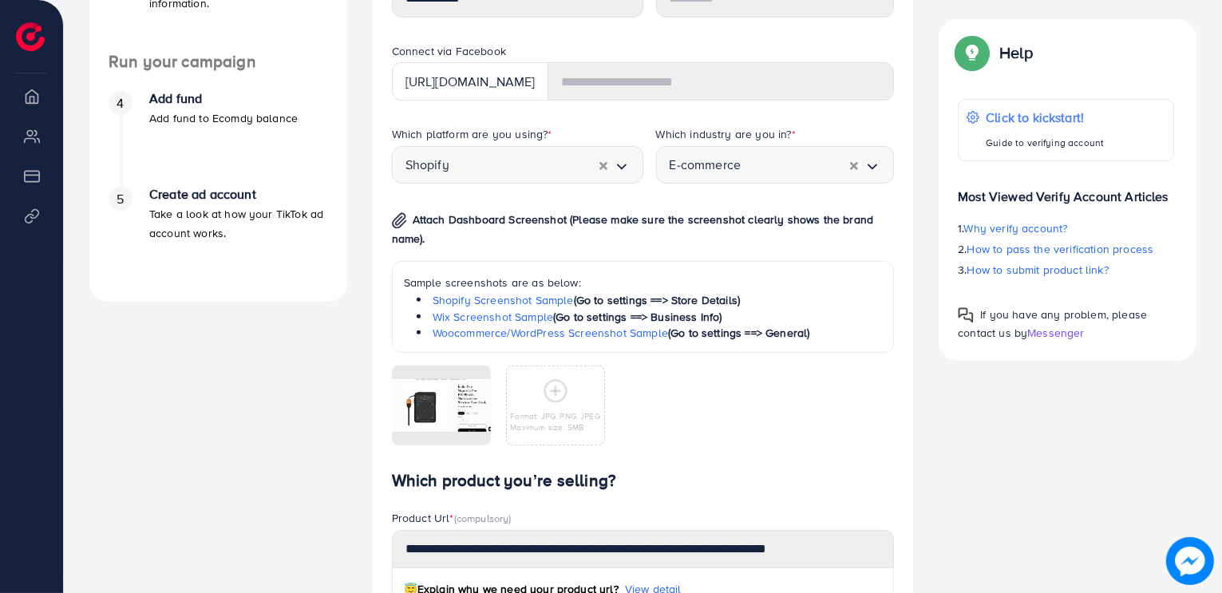
click at [570, 393] on div "Format: JPG, PNG, JPEG Maximum size: 5MB" at bounding box center [555, 405] width 97 height 54
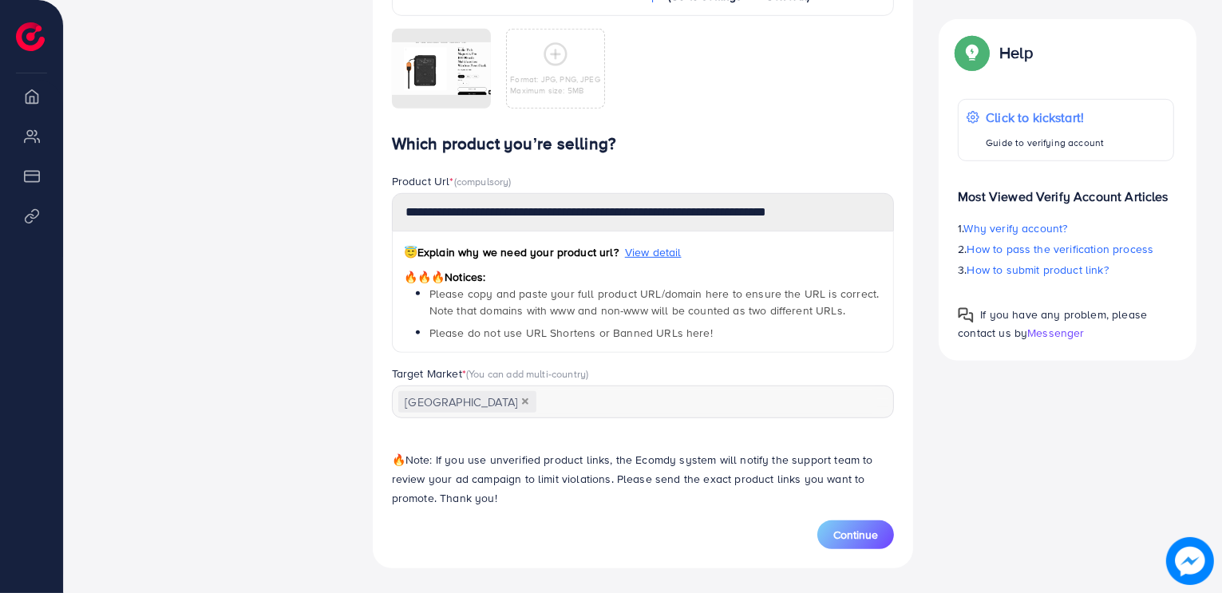
scroll to position [0, 0]
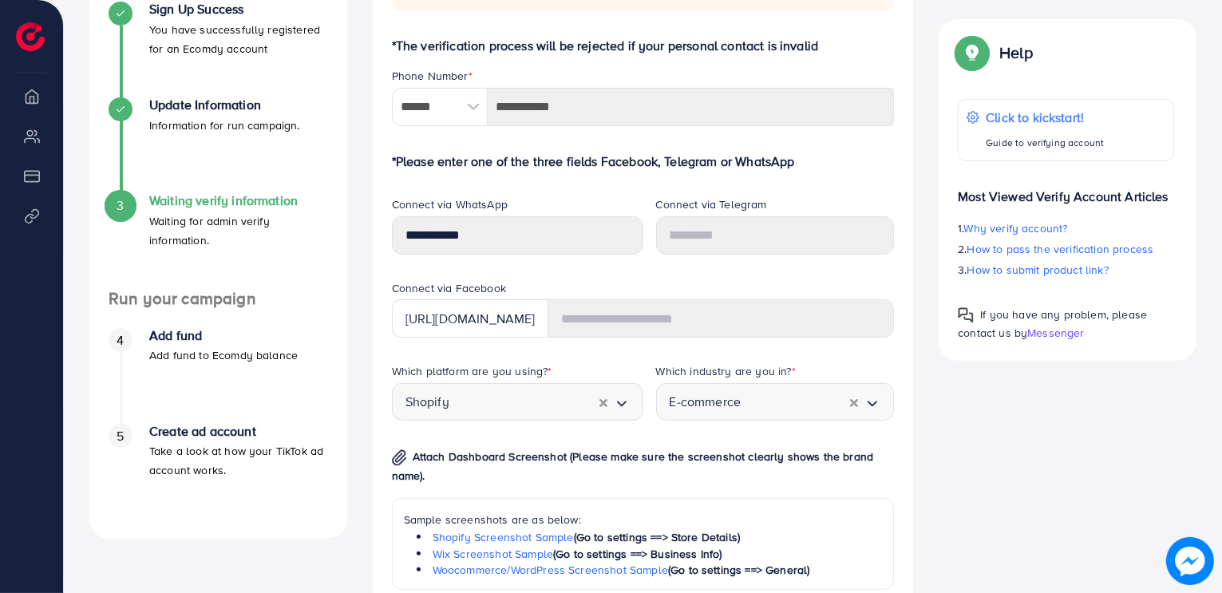
scroll to position [318, 0]
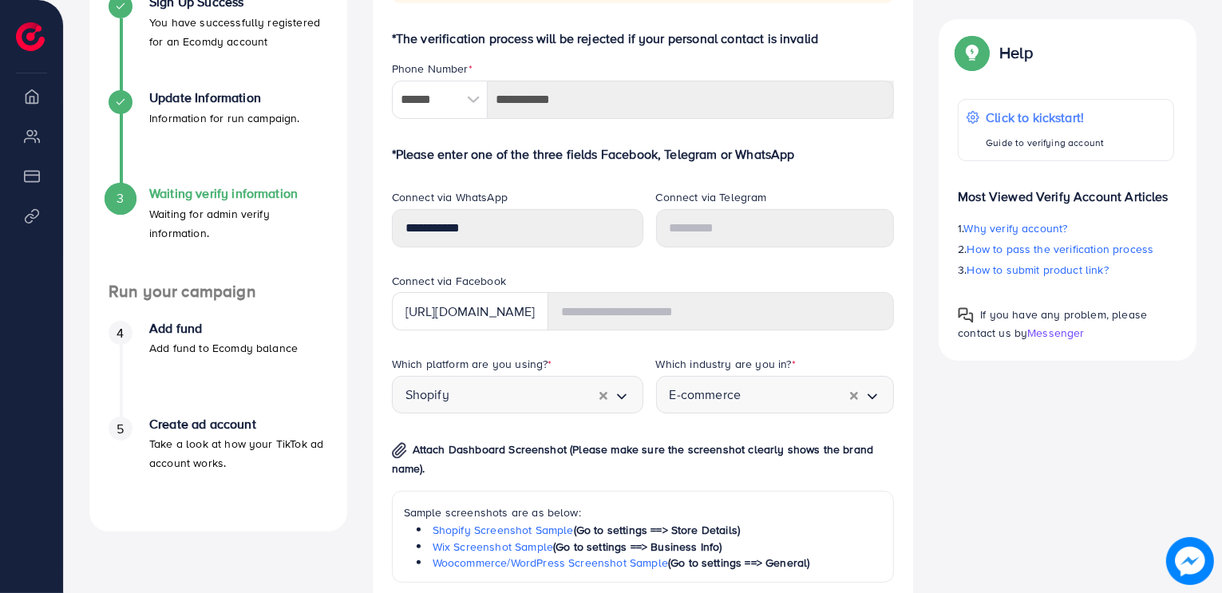
click at [38, 45] on img at bounding box center [30, 36] width 29 height 29
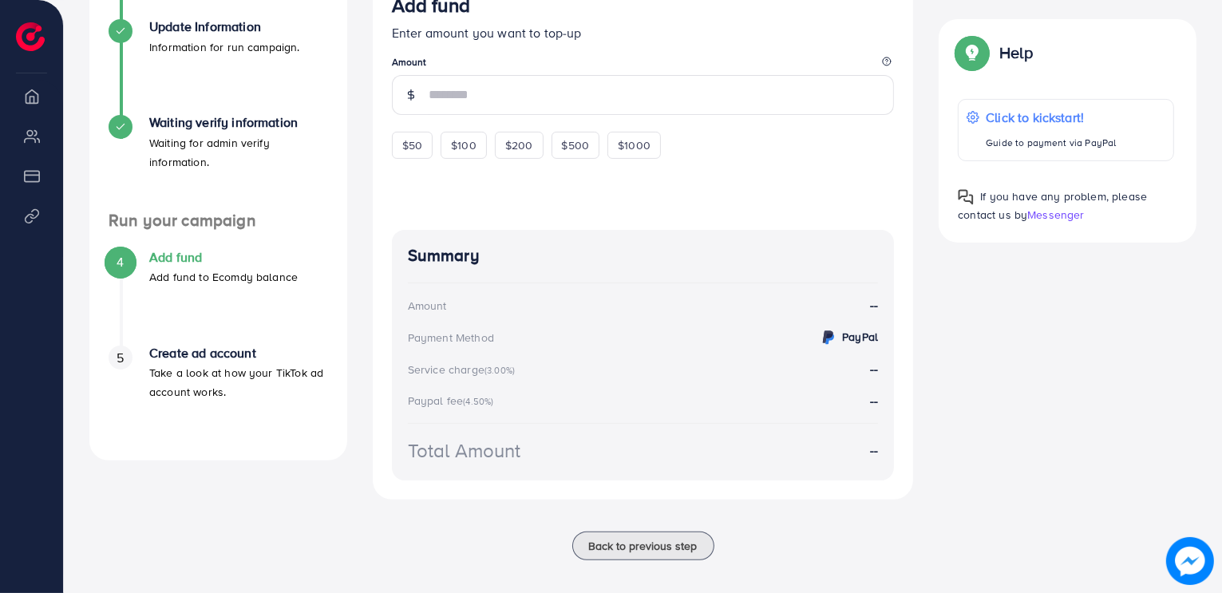
scroll to position [402, 0]
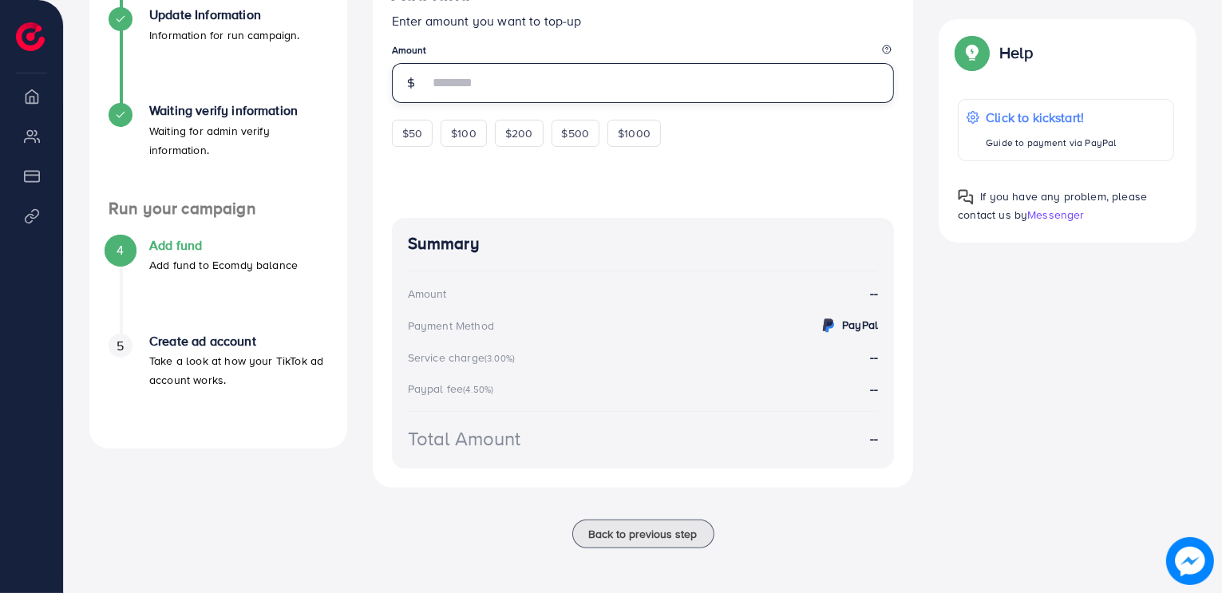
click at [480, 87] on input "number" at bounding box center [662, 83] width 466 height 40
click at [418, 138] on div "$50" at bounding box center [412, 133] width 41 height 27
type input "**"
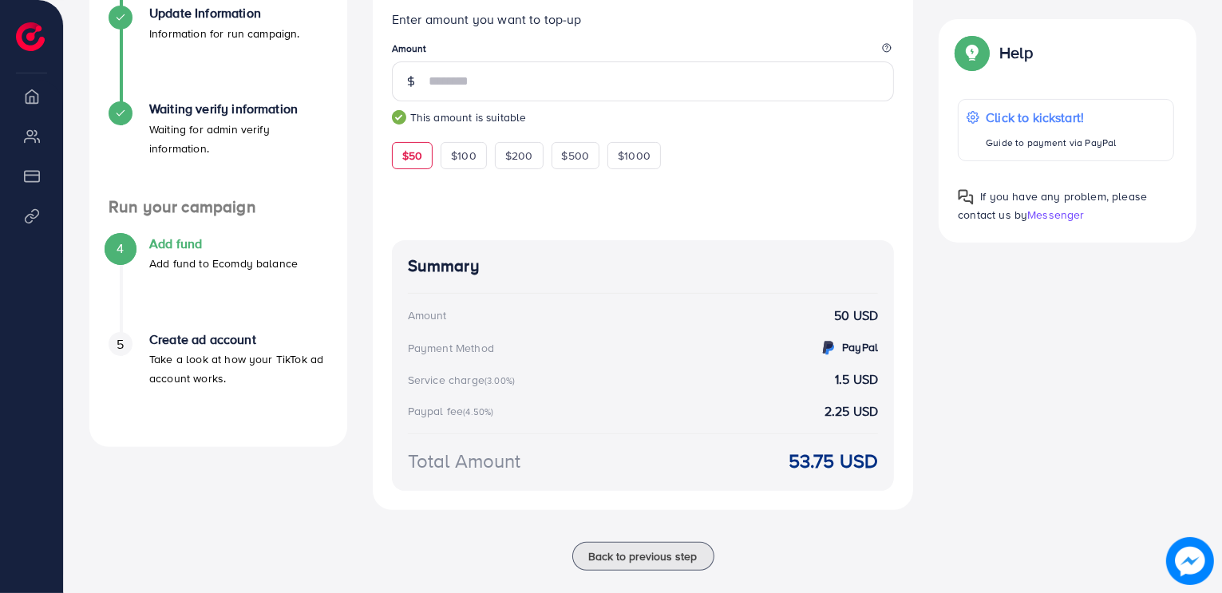
scroll to position [427, 0]
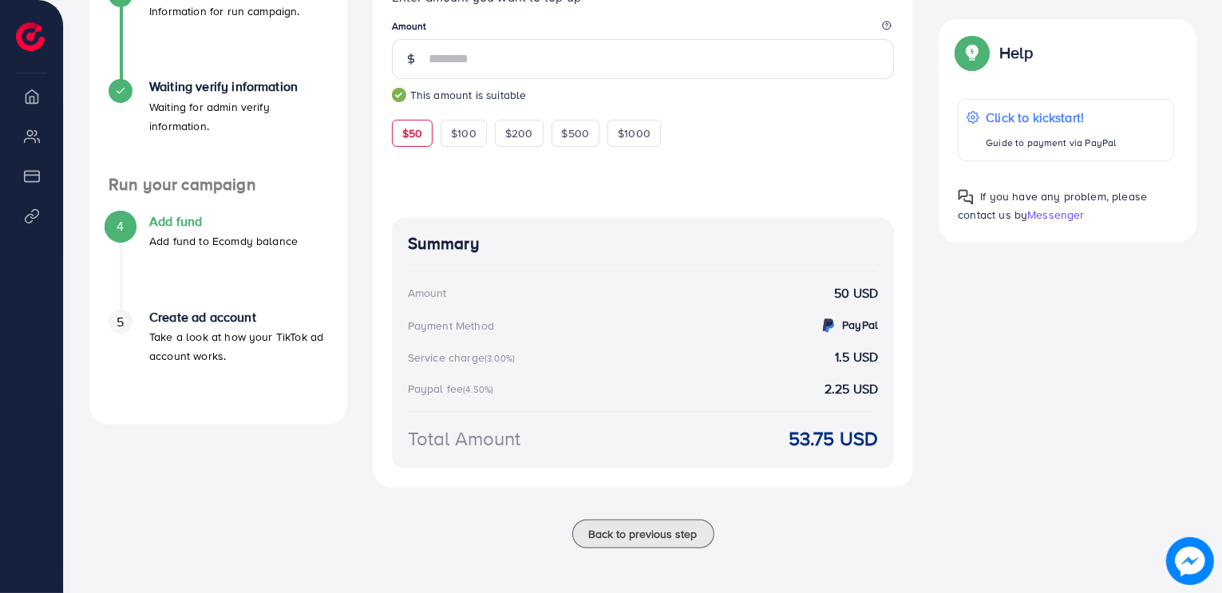
click at [768, 372] on div "Summary Amount 50 USD Payment Method PayPal Service charge (3.00%) 1.5 USD Payp…" at bounding box center [643, 343] width 503 height 250
click at [575, 411] on hr at bounding box center [643, 411] width 471 height 1
click at [510, 314] on div "Summary Amount 50 USD Payment Method PayPal Service charge (3.00%) 1.5 USD Payp…" at bounding box center [643, 343] width 503 height 250
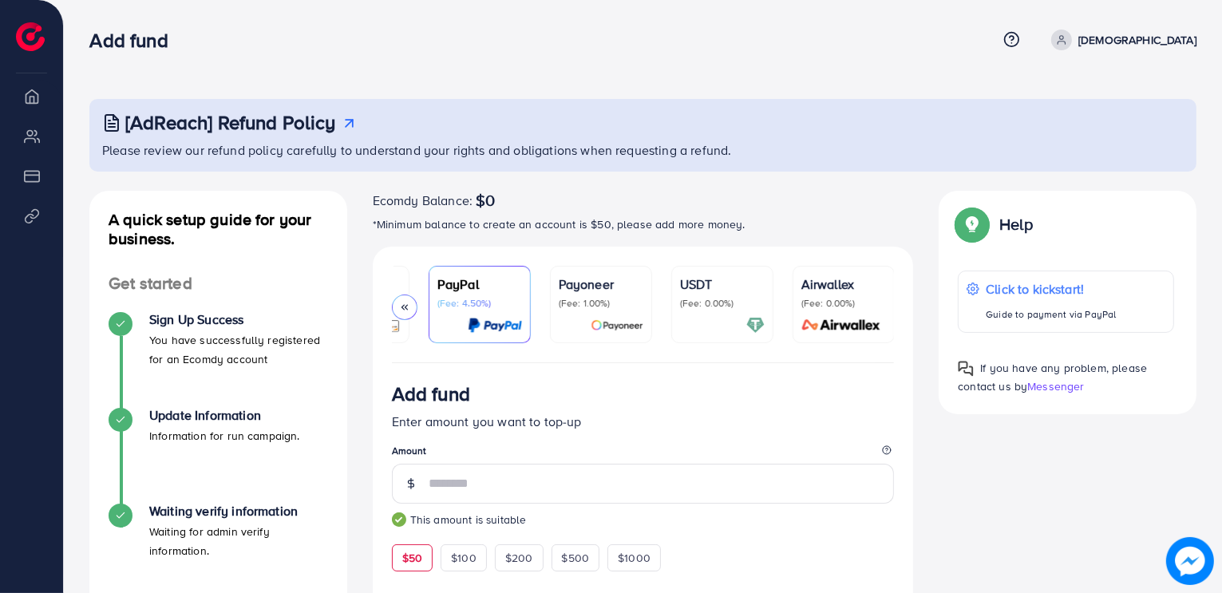
scroll to position [0, 0]
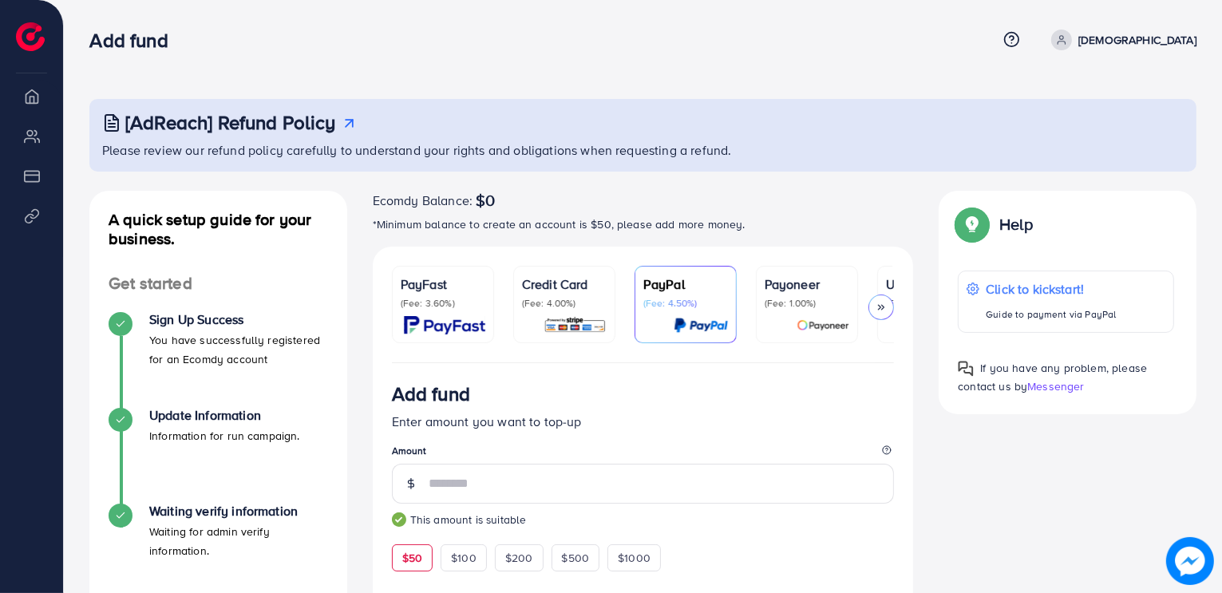
click at [465, 291] on p "PayFast" at bounding box center [443, 284] width 85 height 19
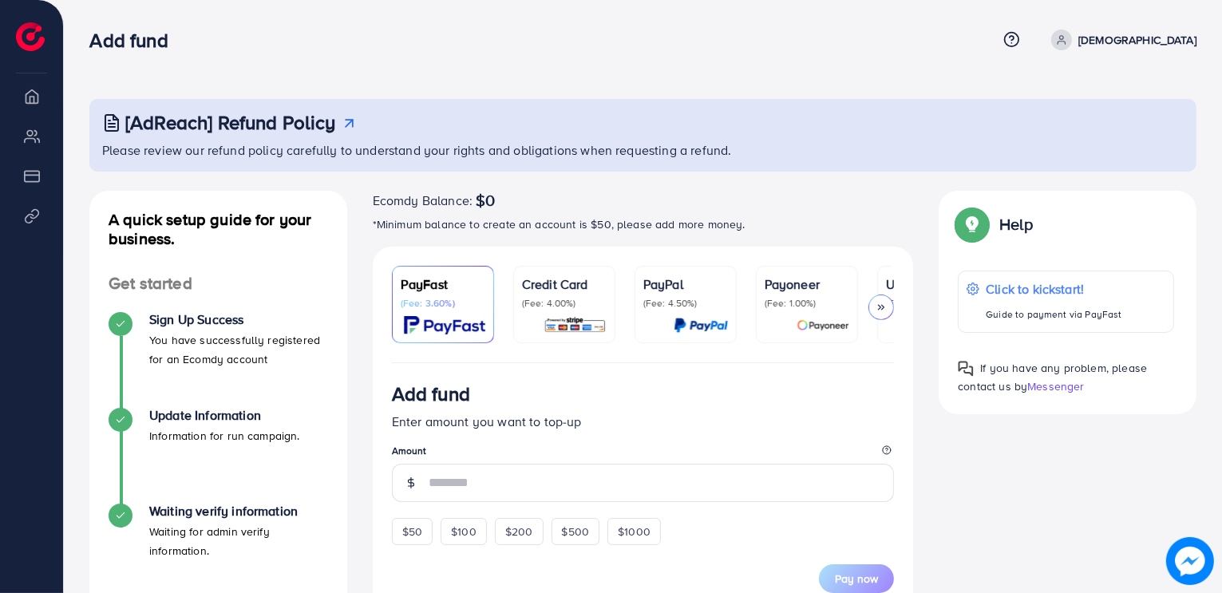
click at [548, 282] on p "Credit Card" at bounding box center [564, 284] width 85 height 19
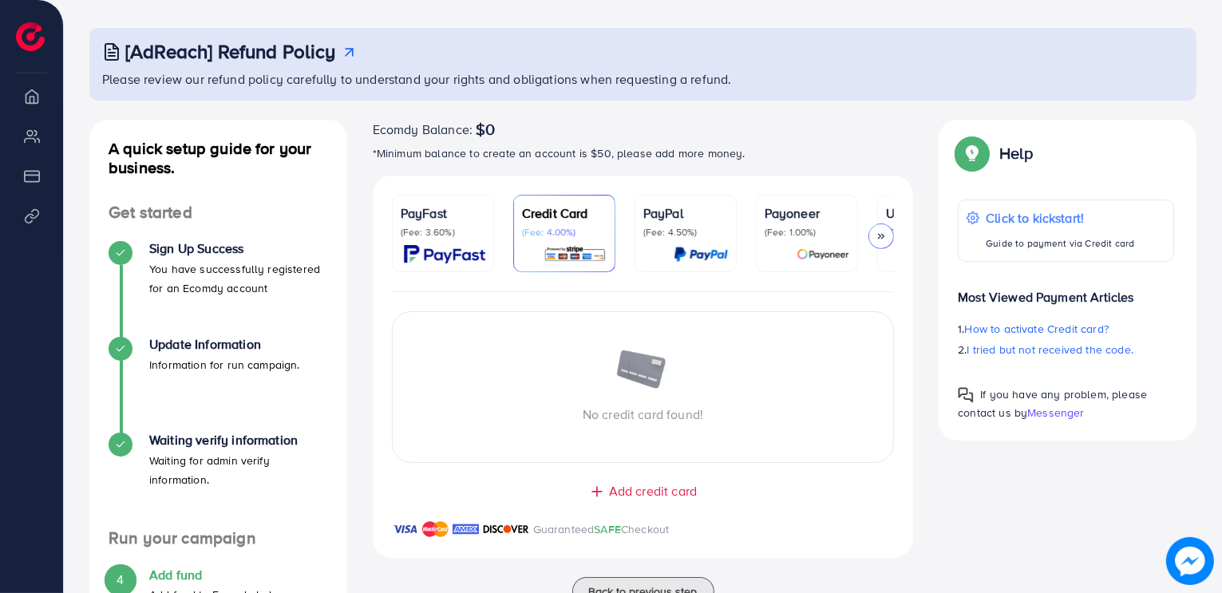
scroll to position [64, 0]
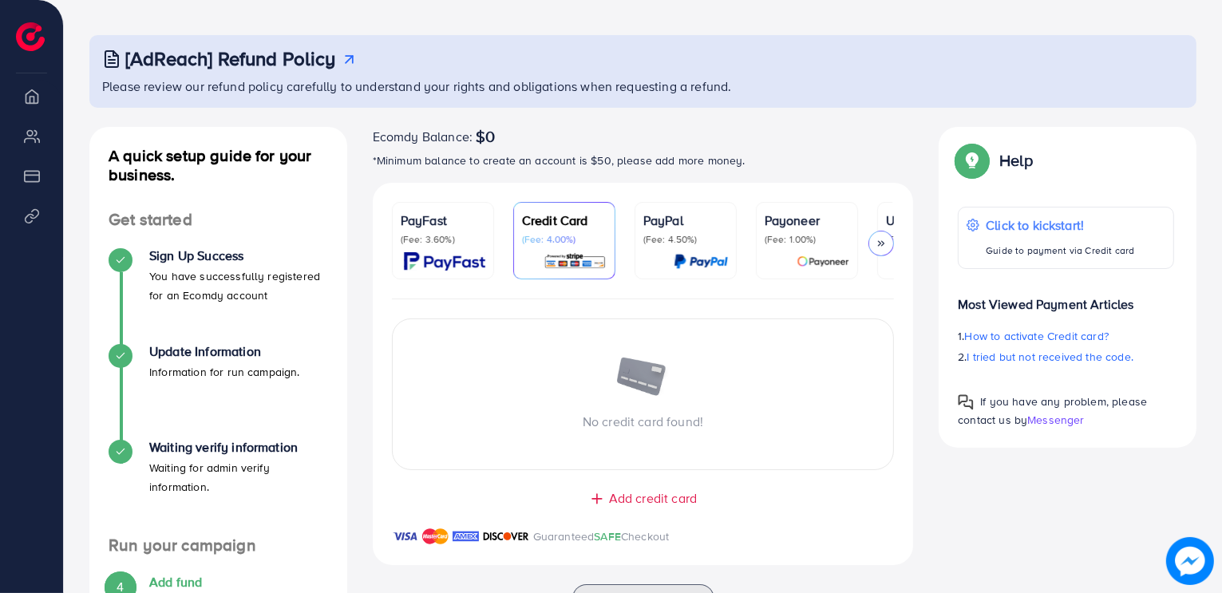
click at [658, 239] on p "(Fee: 4.50%)" at bounding box center [685, 239] width 85 height 13
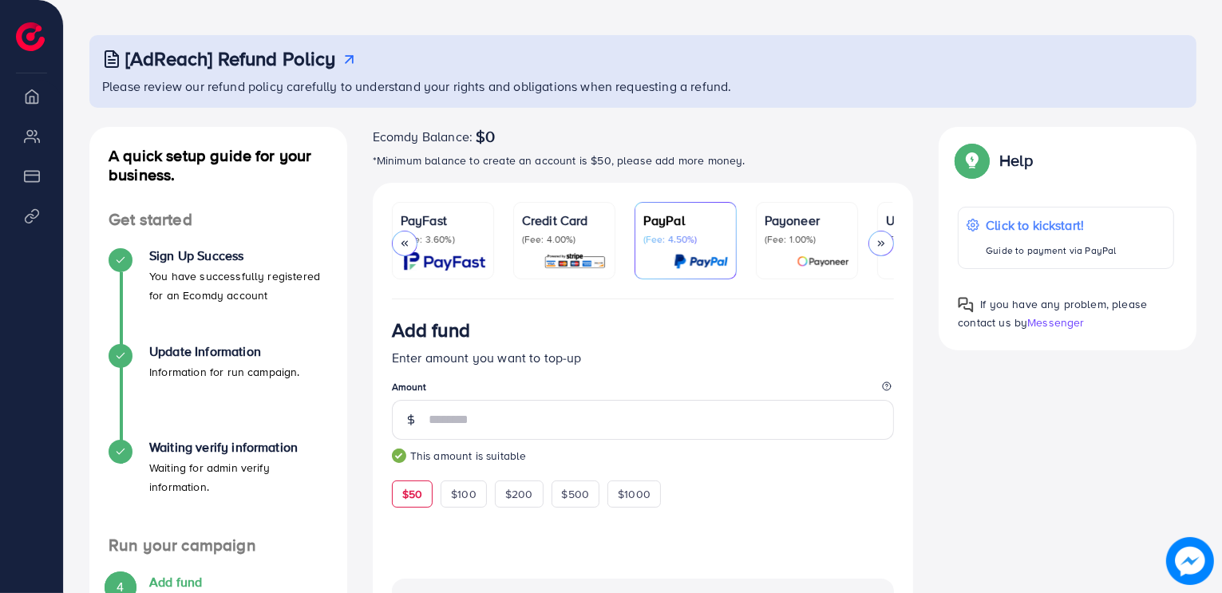
scroll to position [0, 206]
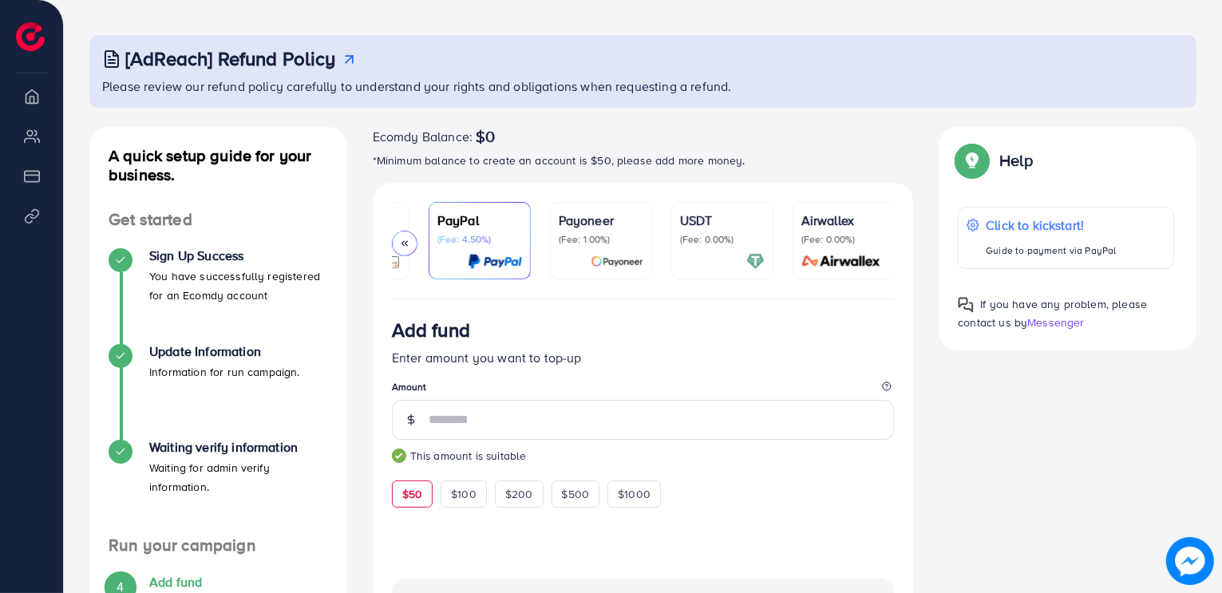
click at [680, 242] on p "(Fee: 0.00%)" at bounding box center [722, 239] width 85 height 13
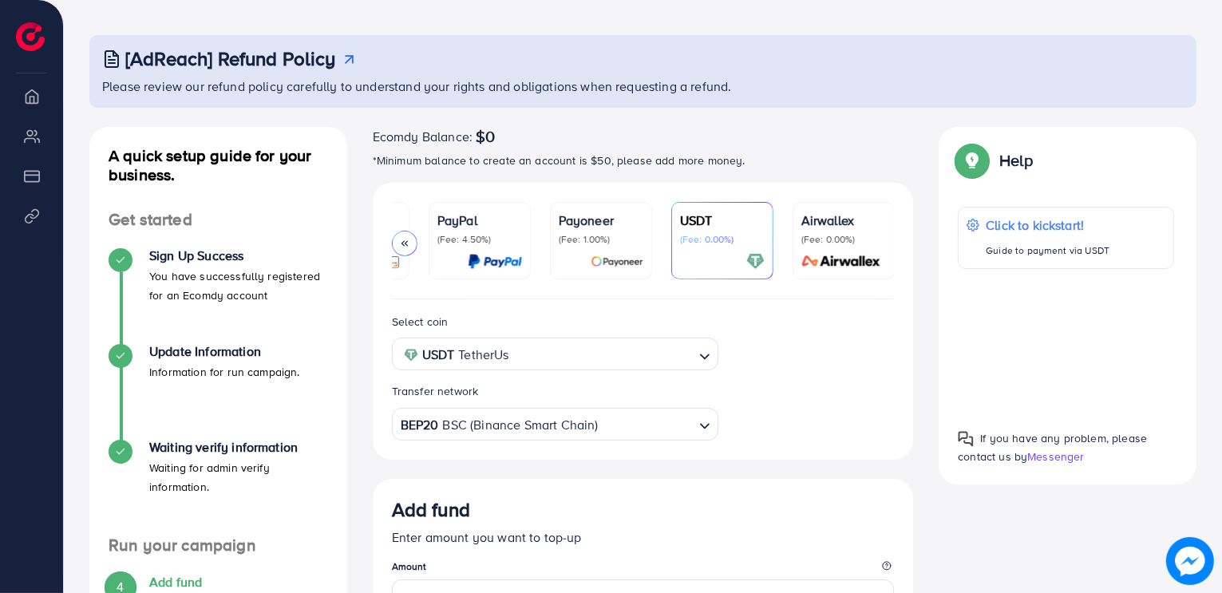
click at [778, 239] on ul "PayFast (Fee: 3.60%) Credit Card (Fee: 4.00%) PayPal (Fee: 4.50%) Payoneer (Fee…" at bounding box center [643, 250] width 503 height 97
click at [789, 243] on ul "PayFast (Fee: 3.60%) Credit Card (Fee: 4.00%) PayPal (Fee: 4.50%) Payoneer (Fee…" at bounding box center [643, 250] width 503 height 97
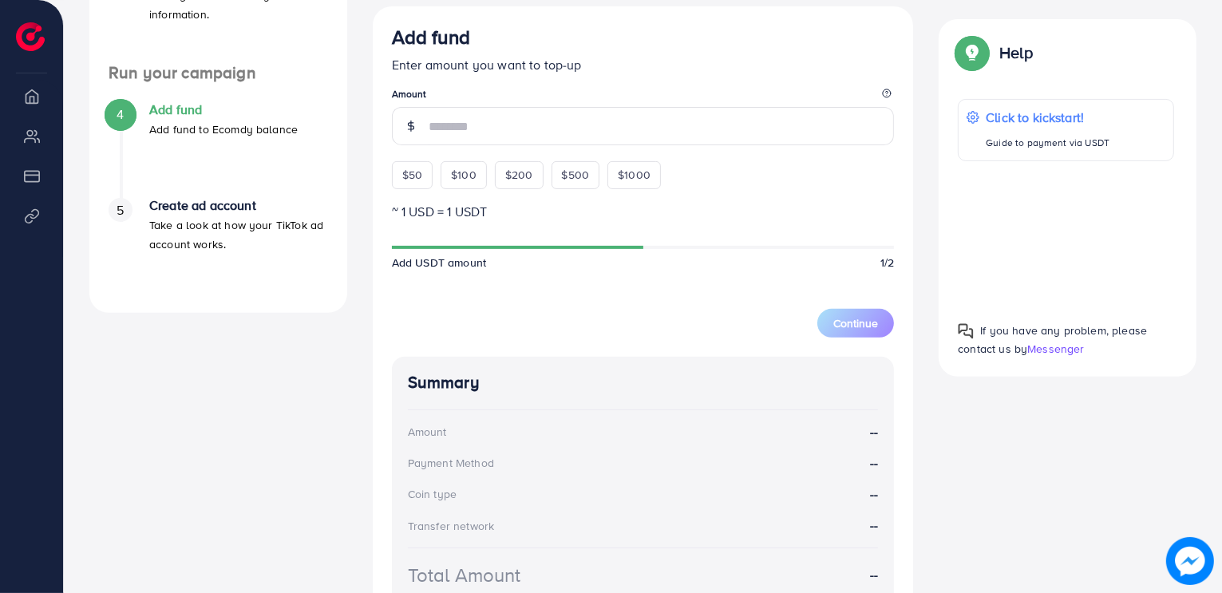
scroll to position [537, 0]
click at [424, 176] on div "$50" at bounding box center [412, 173] width 41 height 27
type input "**"
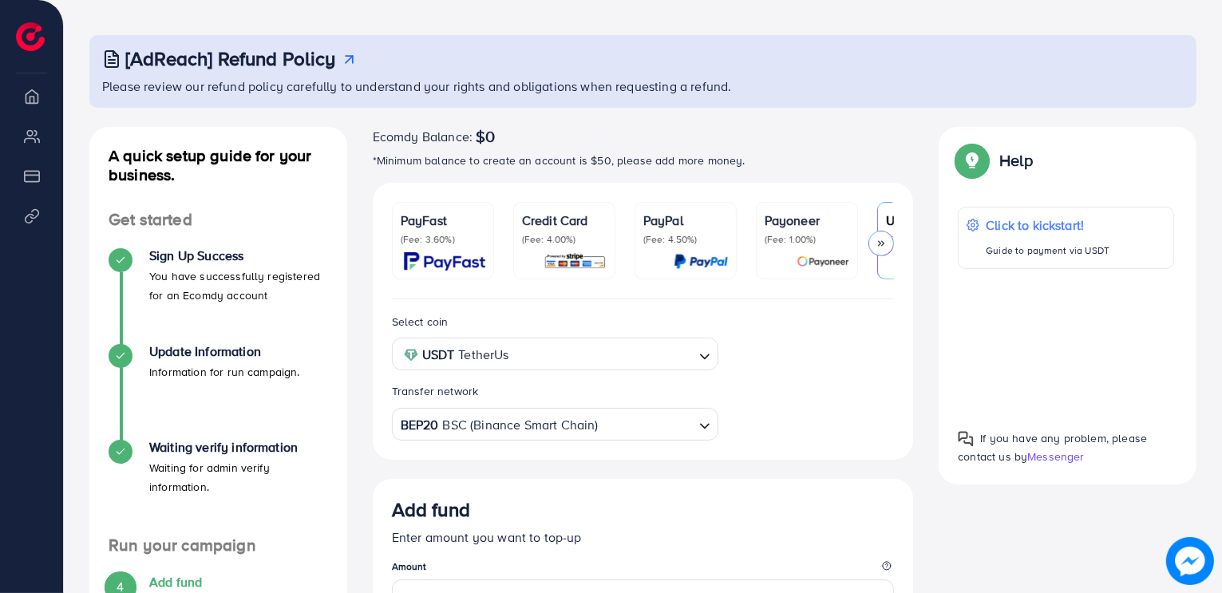
scroll to position [0, 0]
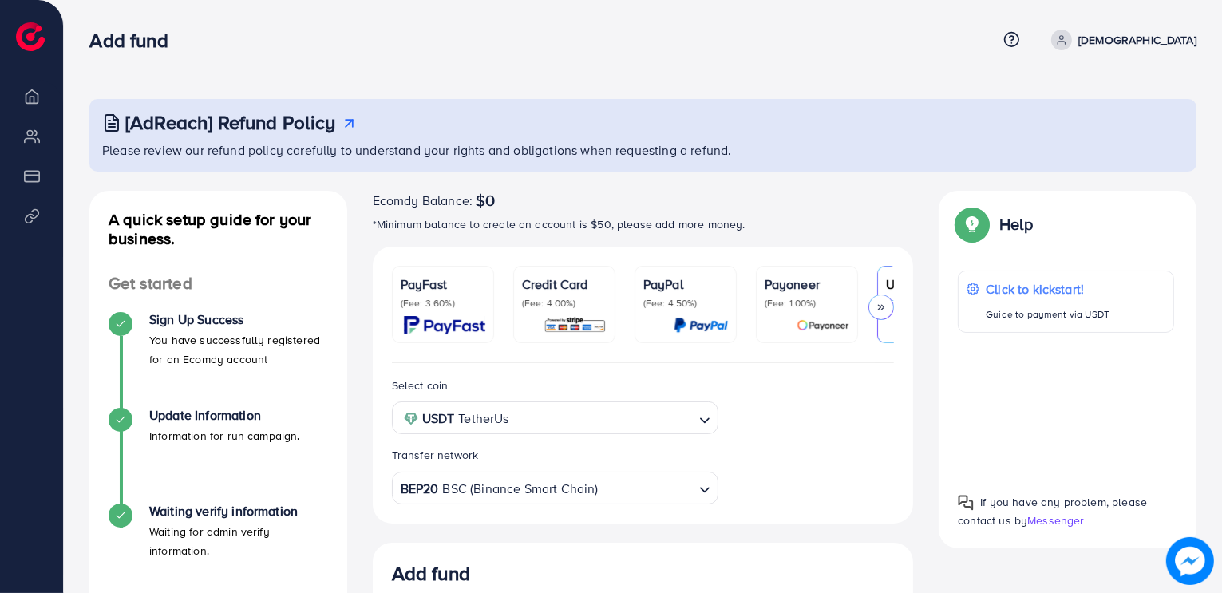
click at [1067, 36] on icon at bounding box center [1061, 39] width 11 height 11
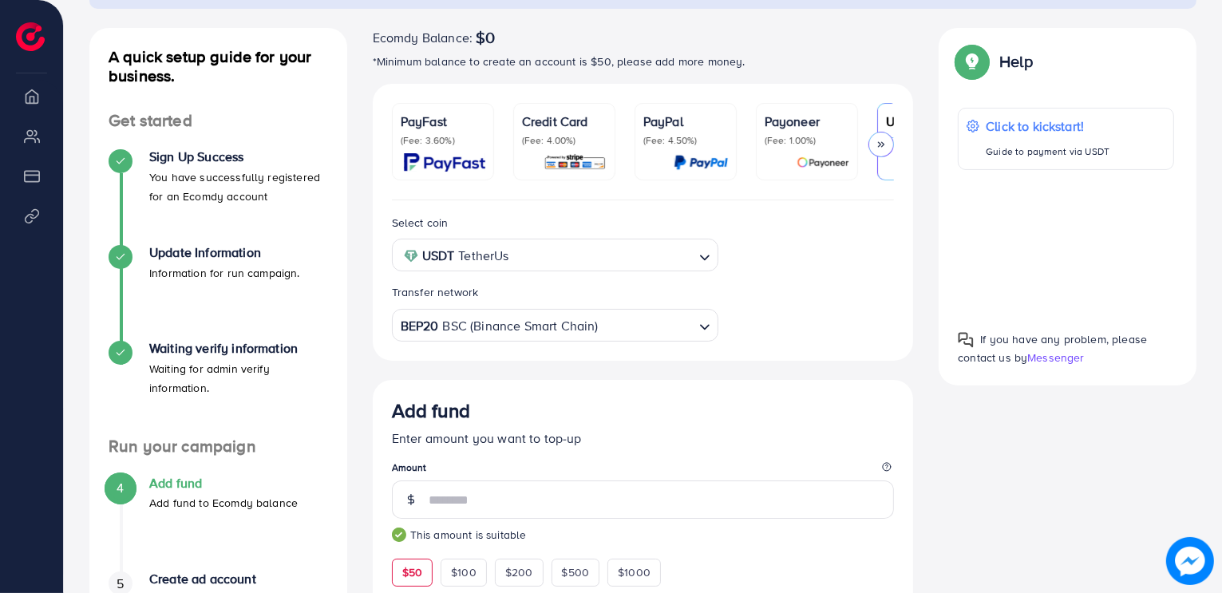
scroll to position [0, 206]
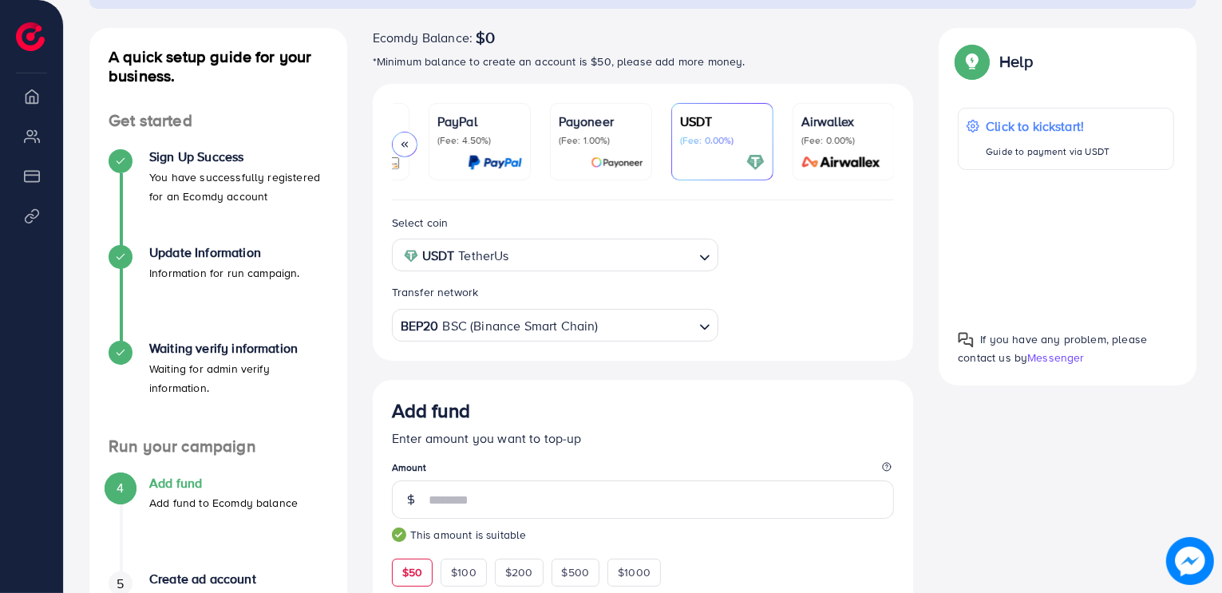
click at [804, 157] on img at bounding box center [840, 162] width 89 height 18
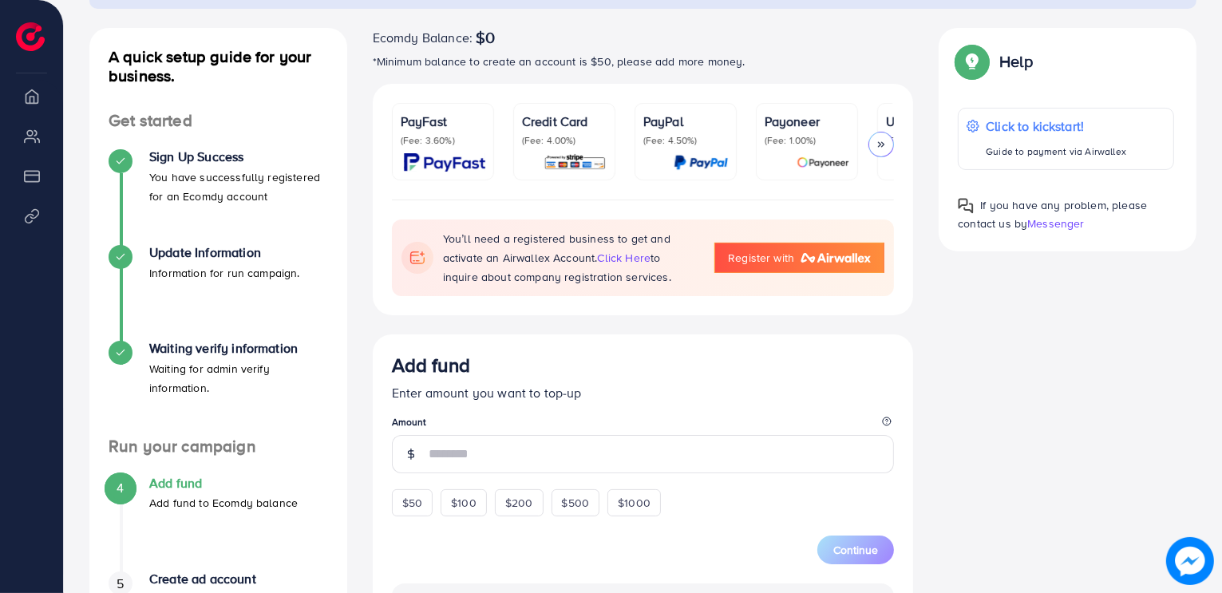
click at [591, 161] on img at bounding box center [574, 162] width 63 height 18
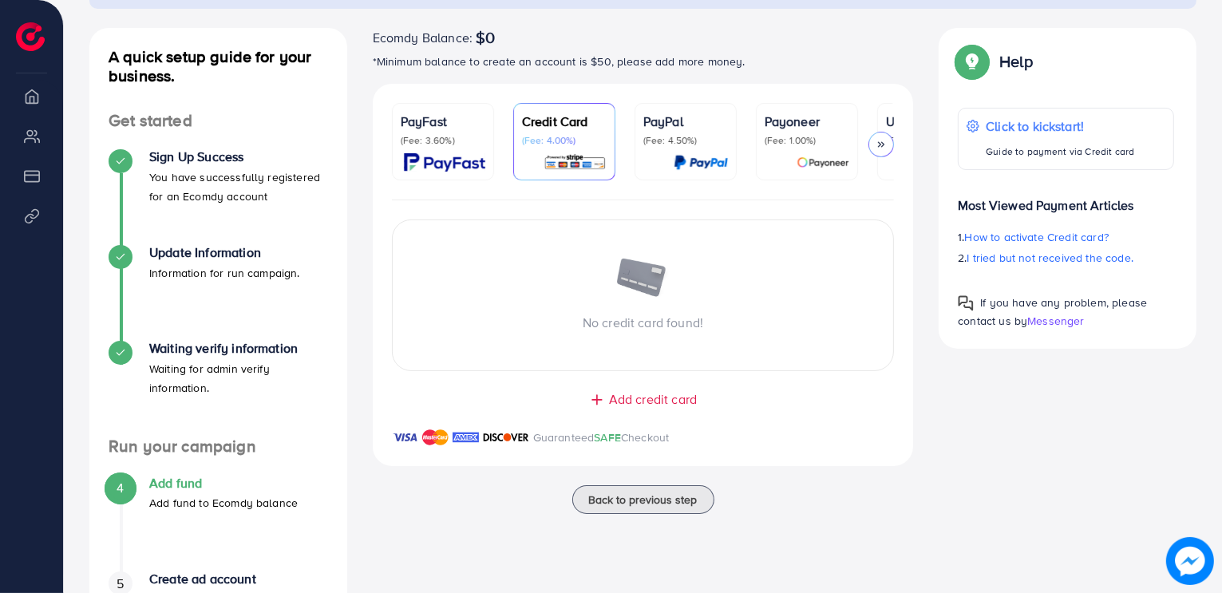
click at [488, 125] on link "PayFast (Fee: 3.60%)" at bounding box center [443, 141] width 102 height 77
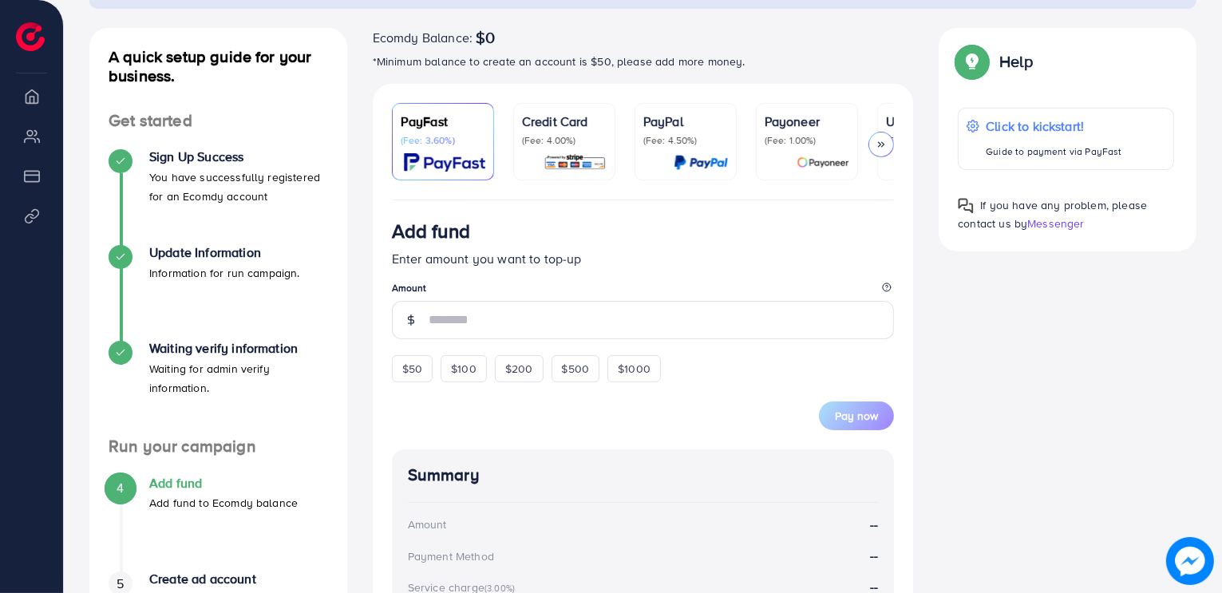
click at [650, 140] on p "(Fee: 4.50%)" at bounding box center [685, 140] width 85 height 13
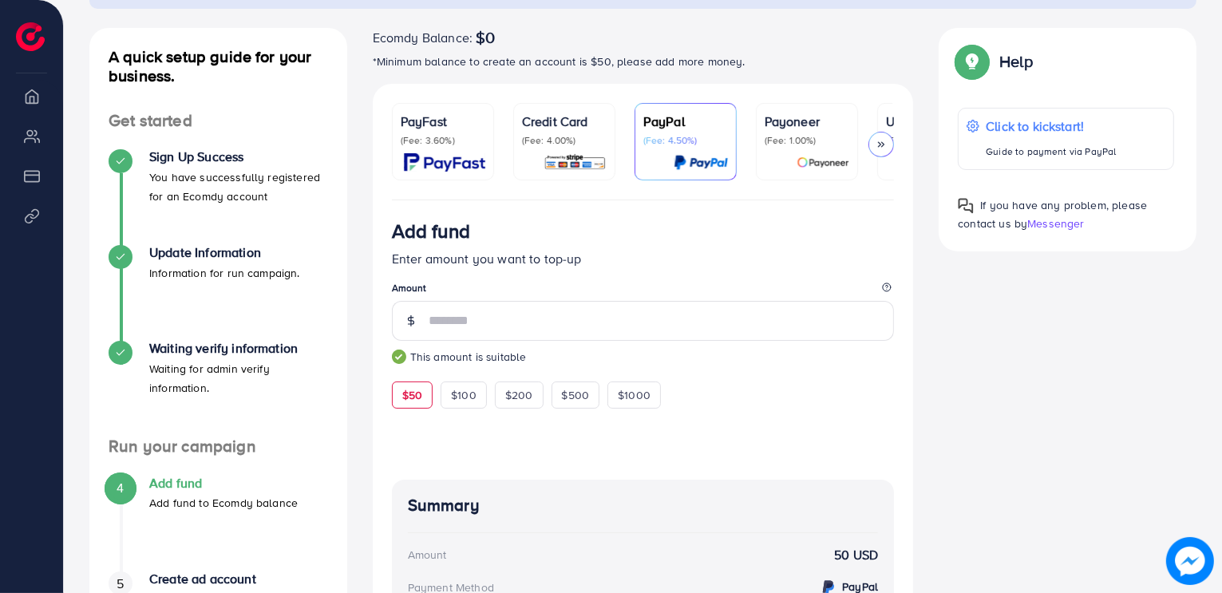
click at [565, 156] on img at bounding box center [574, 162] width 63 height 18
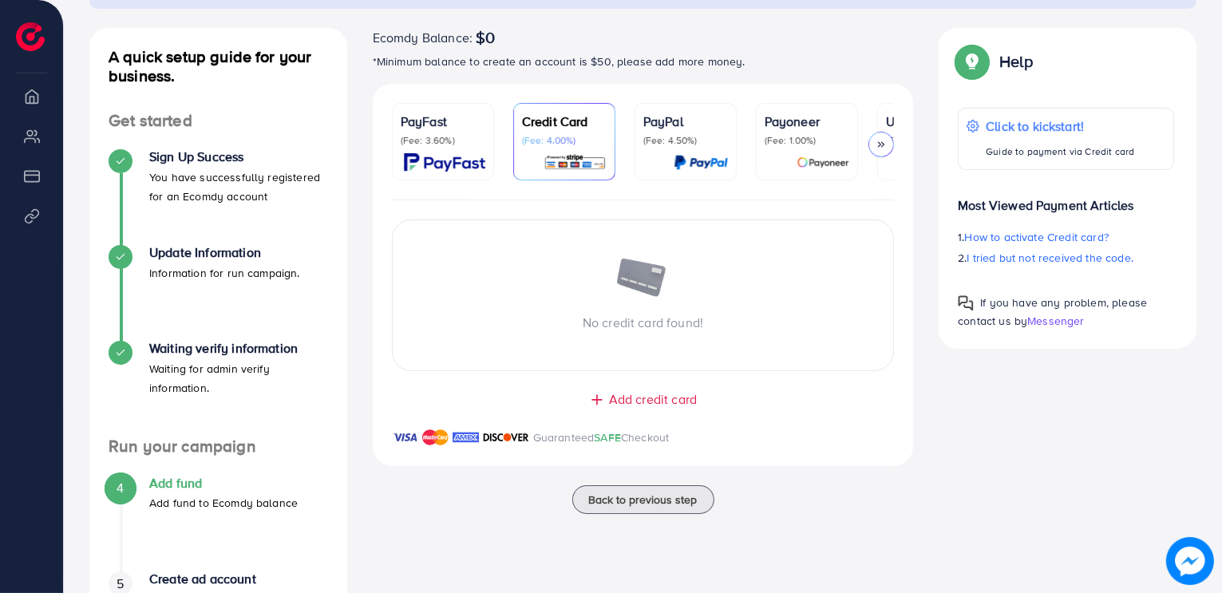
click at [476, 159] on img at bounding box center [444, 162] width 81 height 18
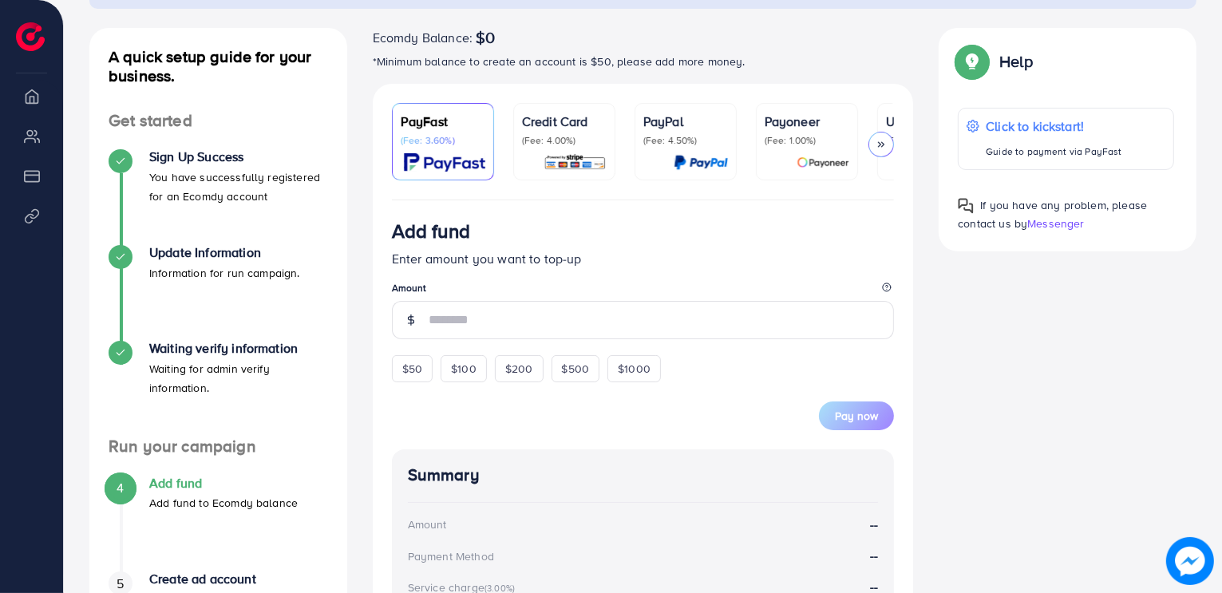
click at [547, 150] on div "Credit Card (Fee: 4.00%)" at bounding box center [564, 142] width 85 height 60
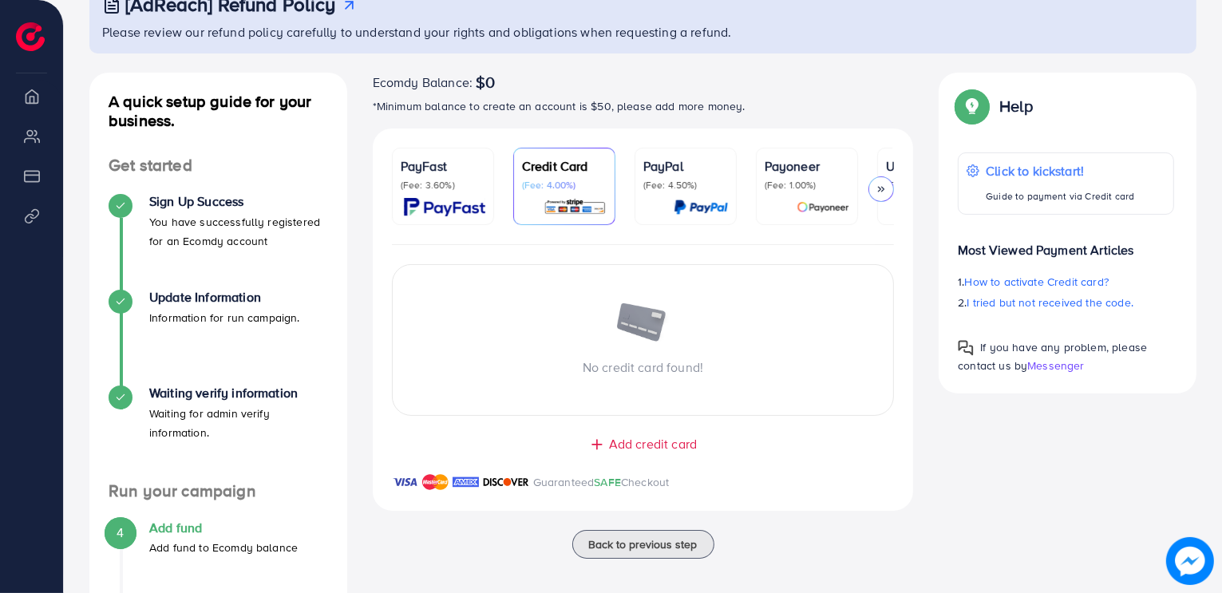
scroll to position [114, 0]
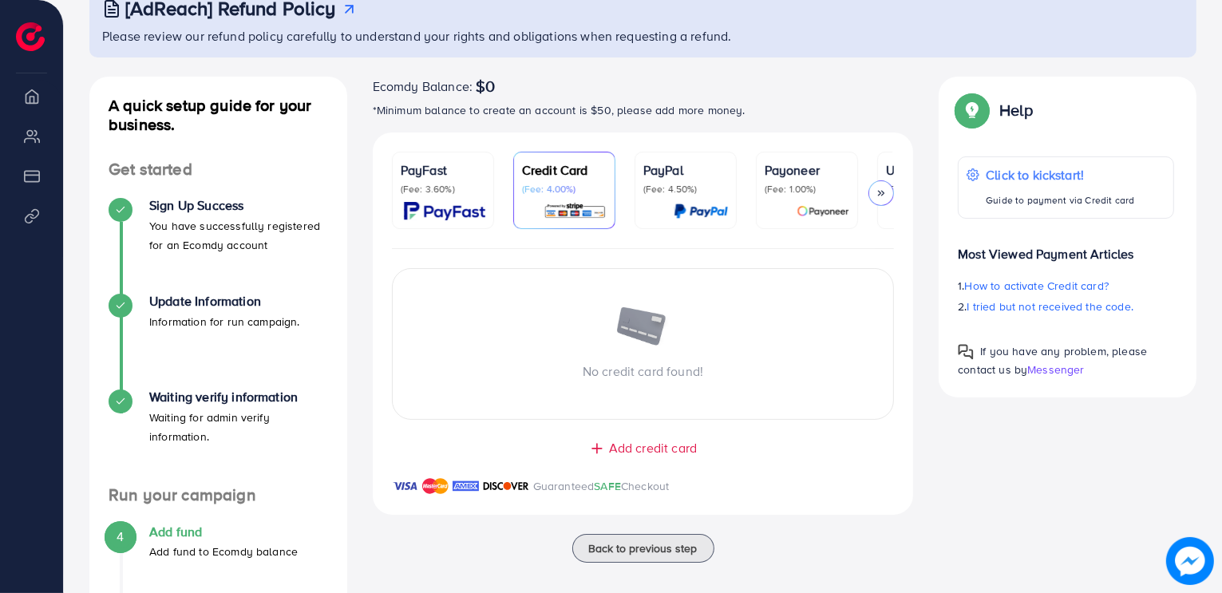
click at [476, 190] on p "(Fee: 3.60%)" at bounding box center [443, 189] width 85 height 13
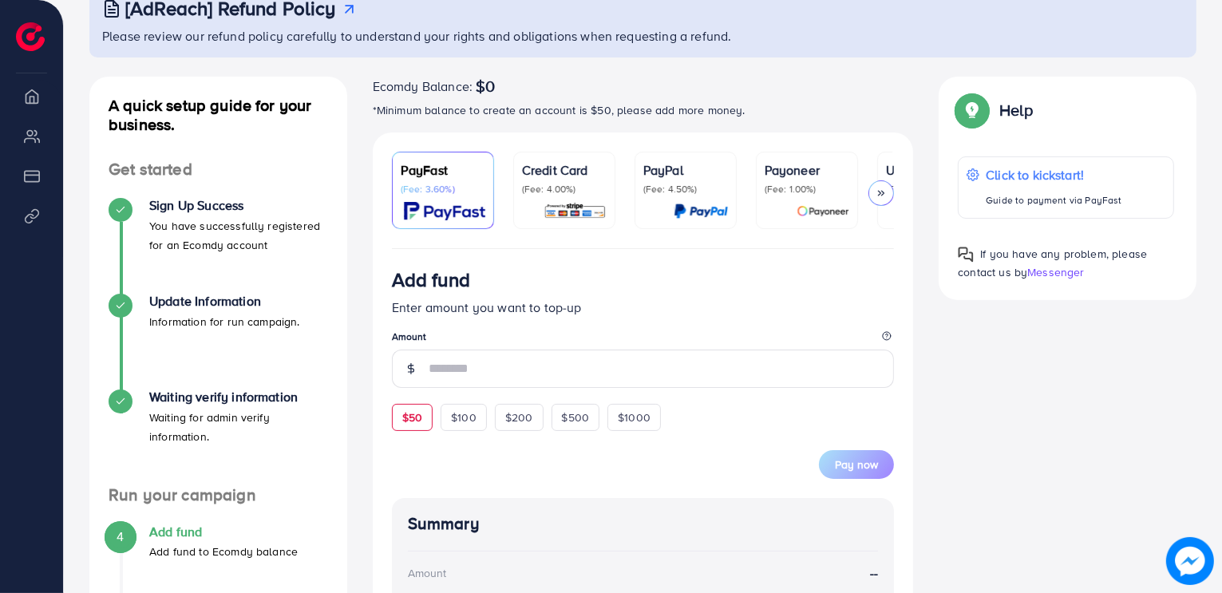
click at [425, 412] on div "$50" at bounding box center [412, 417] width 41 height 27
type input "**"
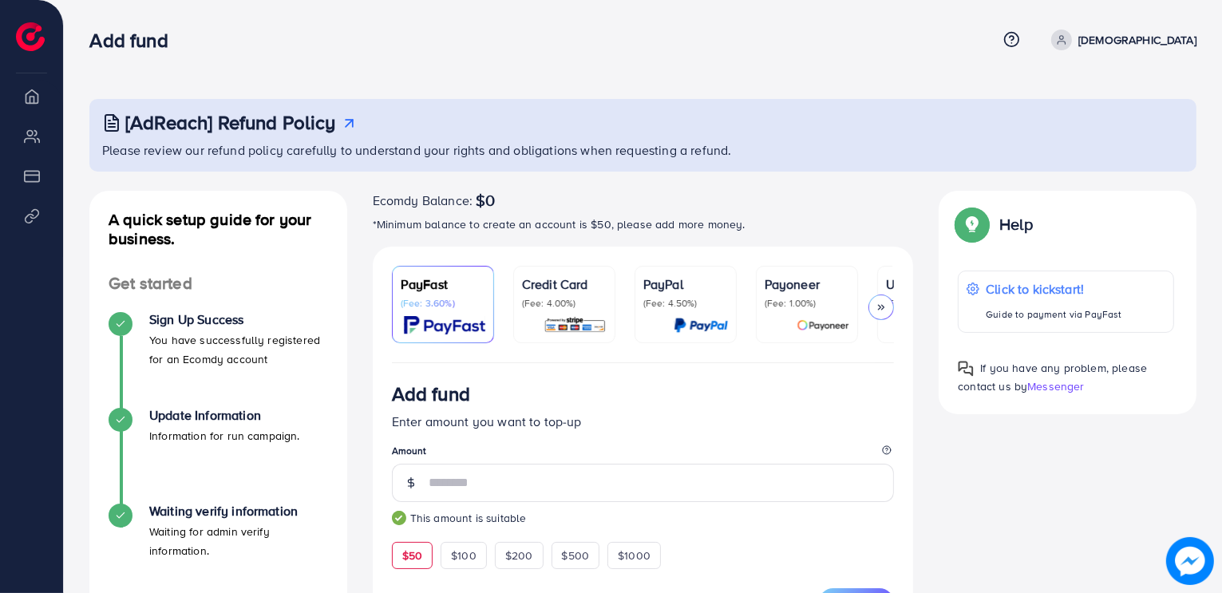
scroll to position [0, 206]
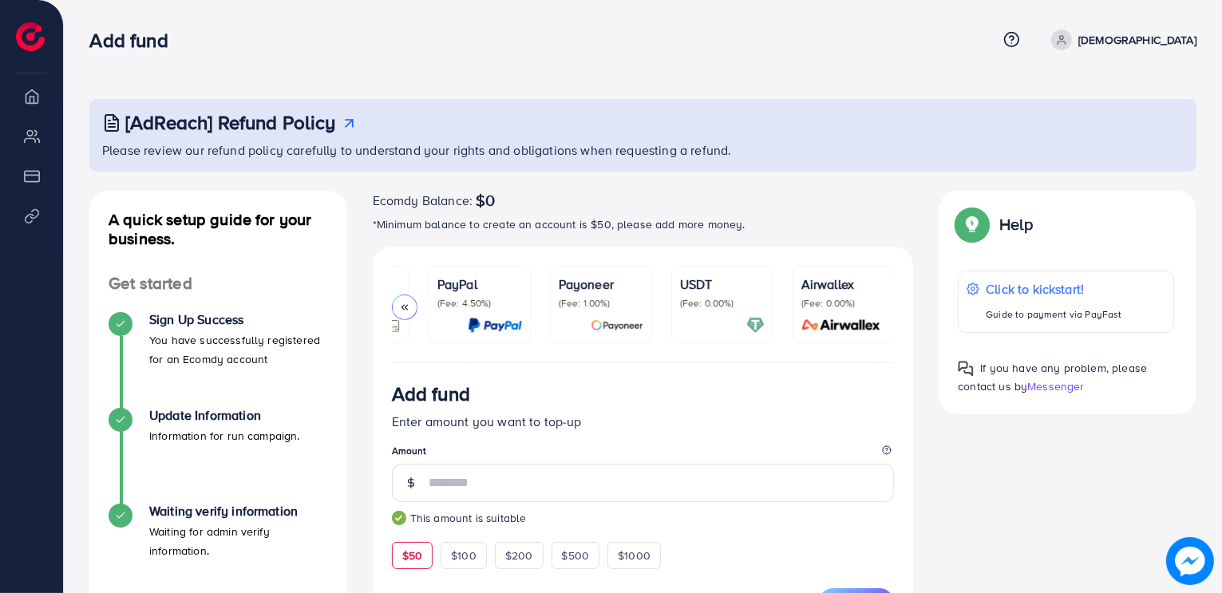
click at [796, 282] on link "Airwallex (Fee: 0.00%)" at bounding box center [843, 304] width 102 height 77
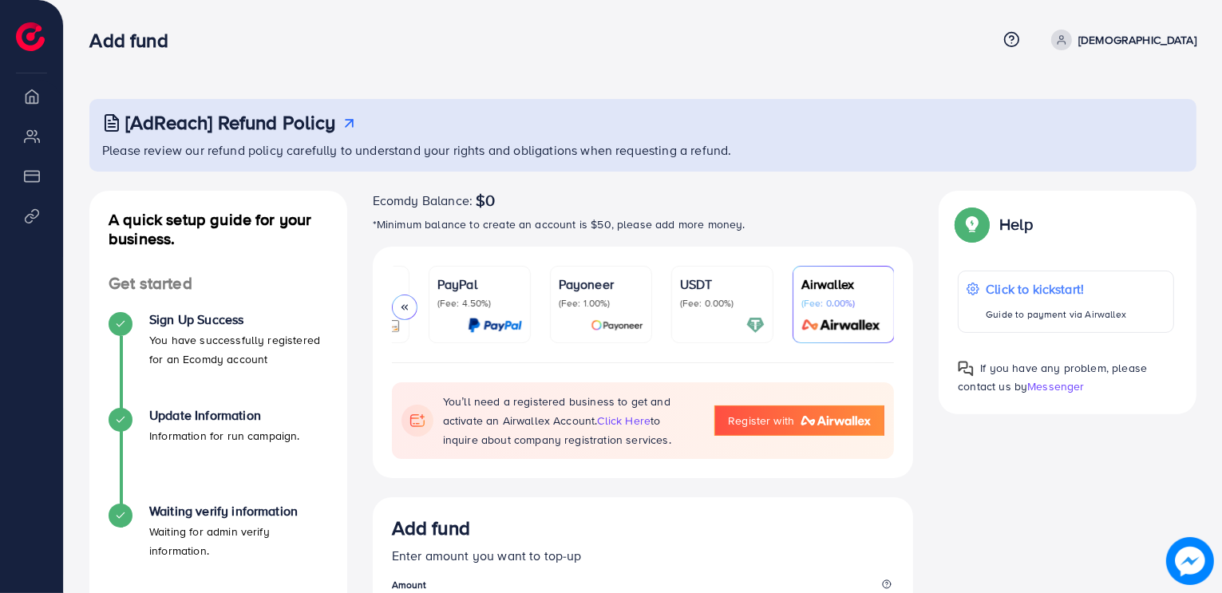
click at [761, 304] on p "(Fee: 0.00%)" at bounding box center [722, 303] width 85 height 13
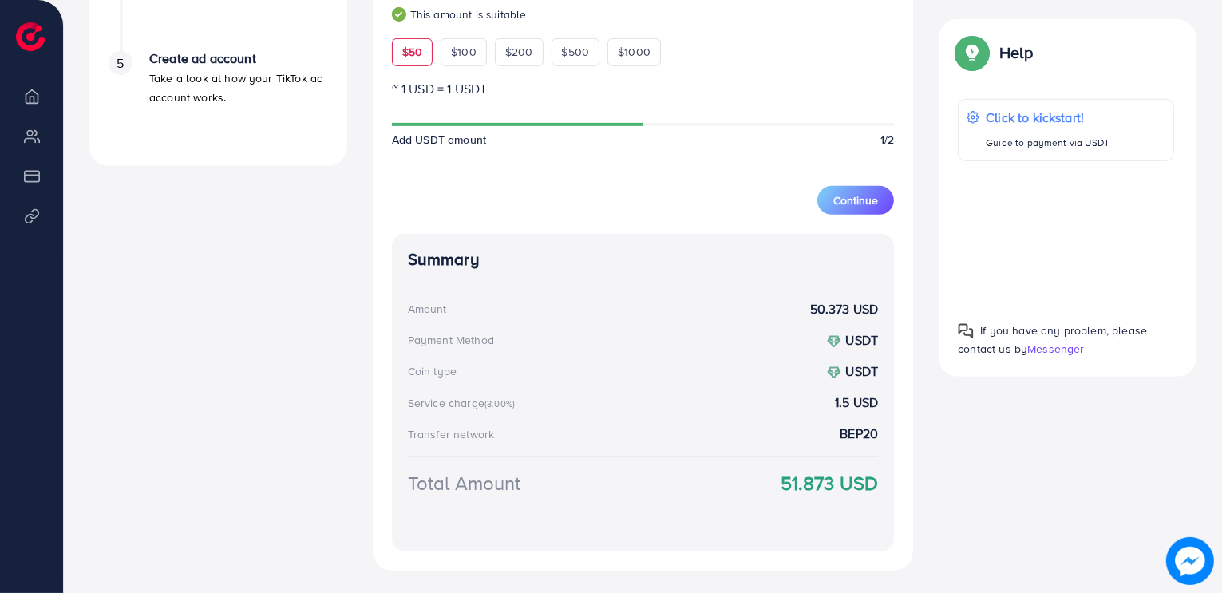
scroll to position [768, 0]
